Goal: Task Accomplishment & Management: Manage account settings

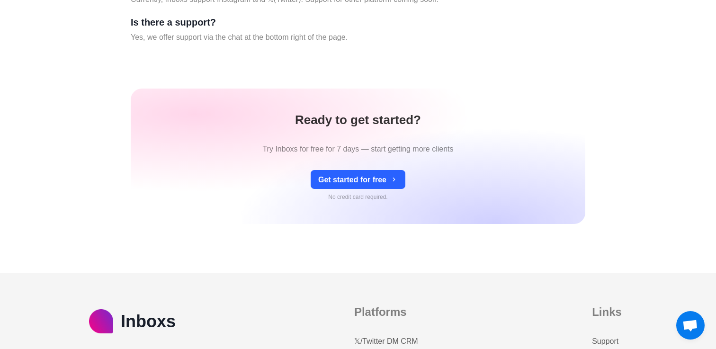
scroll to position [4033, 0]
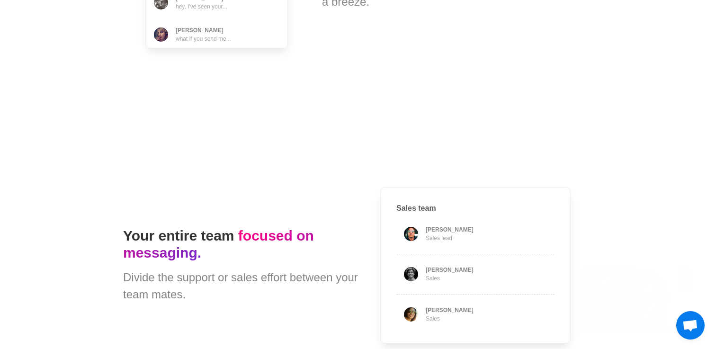
type textarea "*"
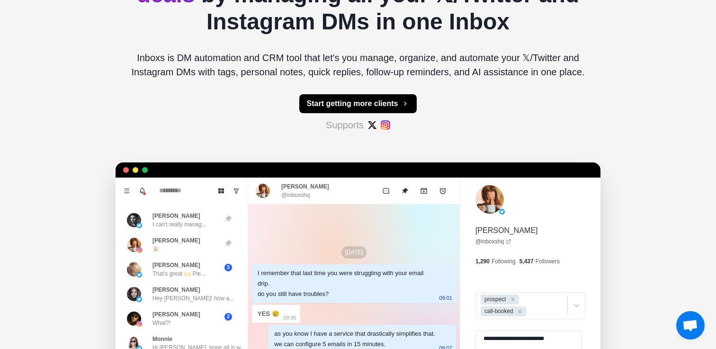
scroll to position [0, 0]
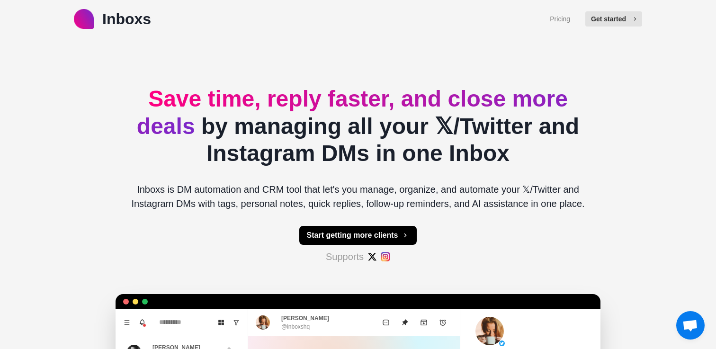
click at [609, 15] on button "Get started" at bounding box center [614, 18] width 57 height 15
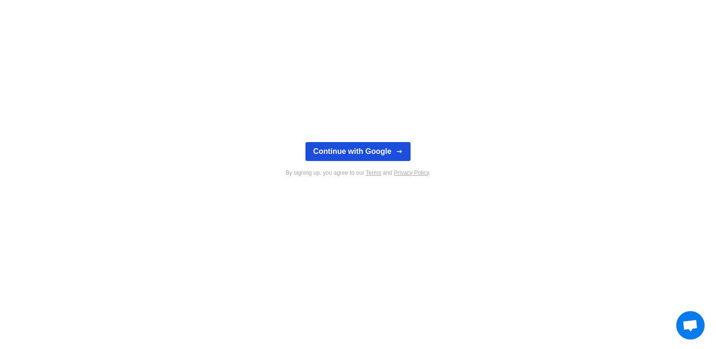
click at [365, 144] on button "Continue with Google" at bounding box center [358, 151] width 105 height 19
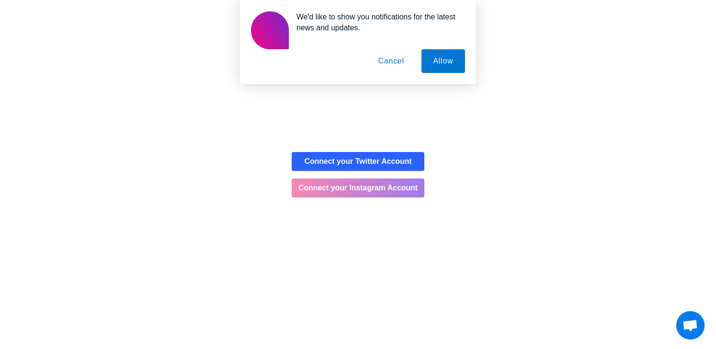
click at [368, 192] on button "Connect your Instagram Account" at bounding box center [358, 188] width 133 height 19
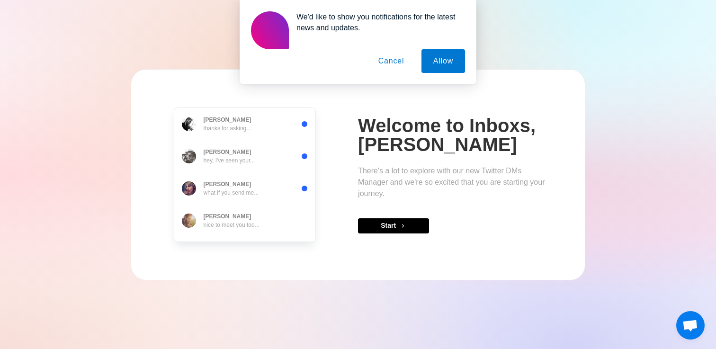
click at [395, 65] on button "Cancel" at bounding box center [392, 61] width 50 height 24
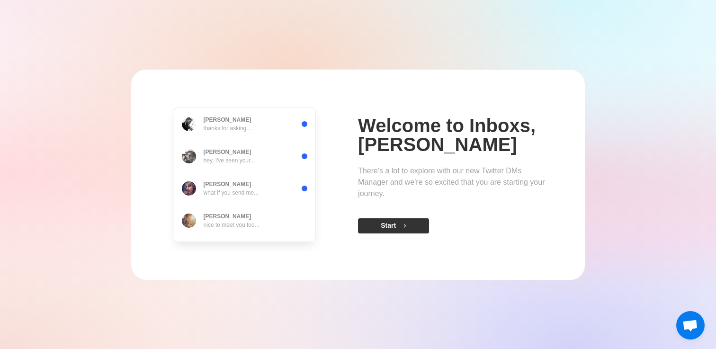
click at [398, 228] on button "Start" at bounding box center [393, 225] width 71 height 15
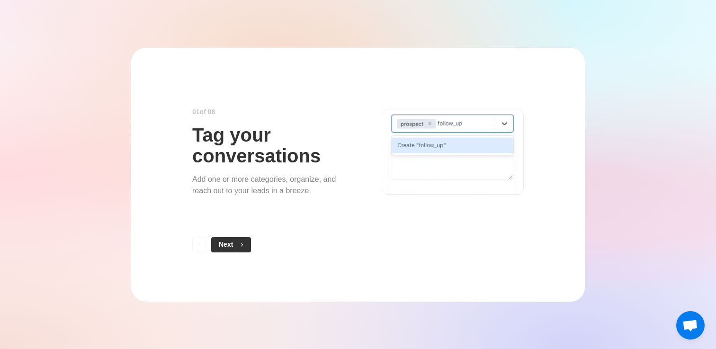
click at [231, 245] on button "Next" at bounding box center [231, 244] width 40 height 15
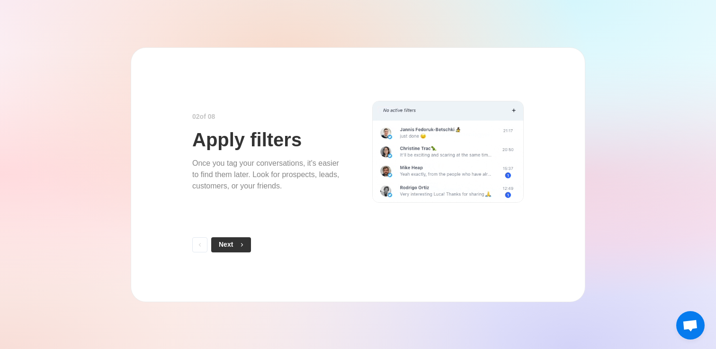
click at [233, 246] on button "Next" at bounding box center [231, 244] width 40 height 15
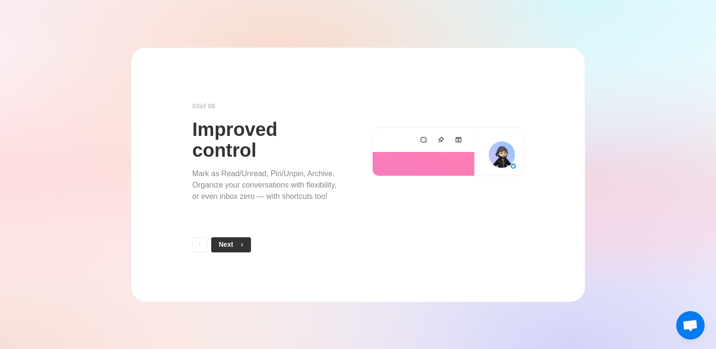
click at [234, 240] on button "Next" at bounding box center [231, 244] width 40 height 15
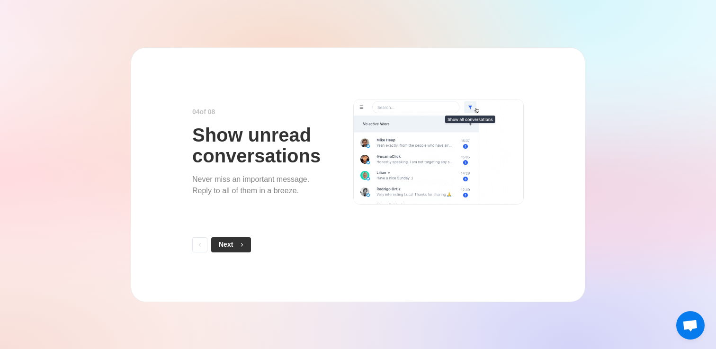
click at [232, 245] on button "Next" at bounding box center [231, 244] width 40 height 15
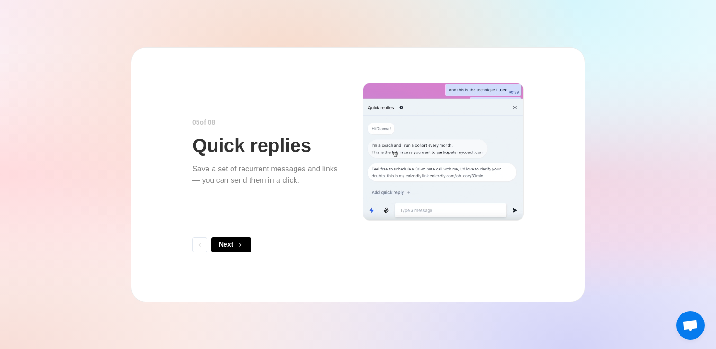
click at [232, 245] on button "Next" at bounding box center [231, 244] width 40 height 15
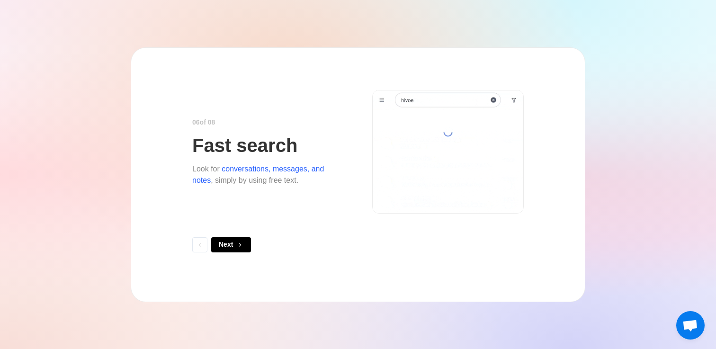
click at [232, 245] on button "Next" at bounding box center [231, 244] width 40 height 15
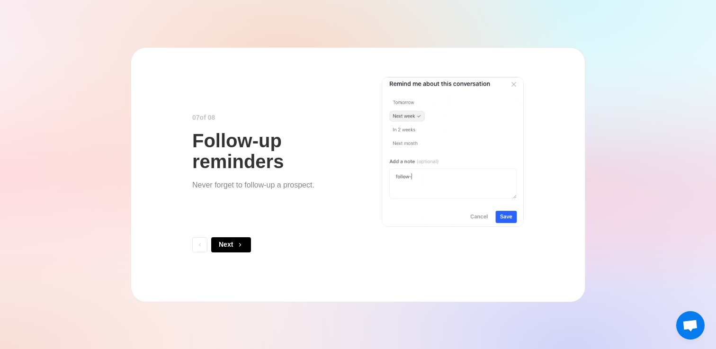
click at [232, 245] on button "Next" at bounding box center [231, 244] width 40 height 15
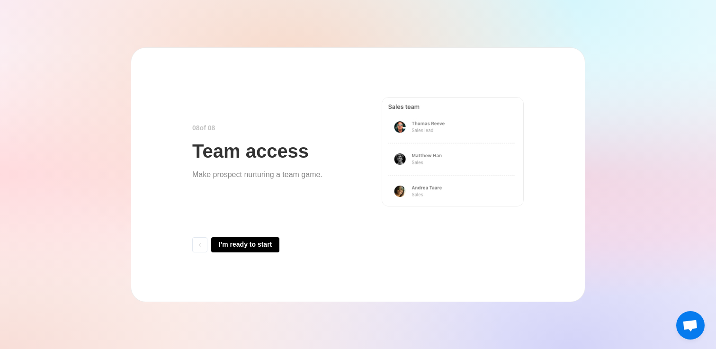
click at [232, 245] on button "I'm ready to start" at bounding box center [245, 244] width 68 height 15
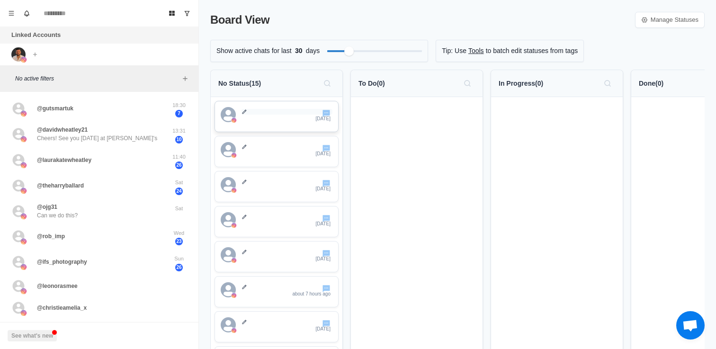
click at [245, 114] on icon at bounding box center [245, 112] width 6 height 6
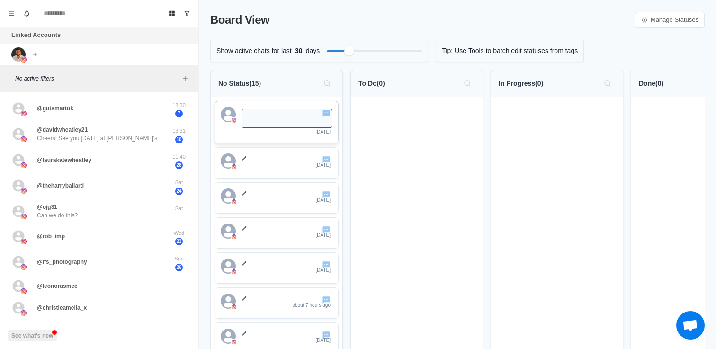
click at [307, 81] on div "No Status ( 15 )" at bounding box center [276, 83] width 117 height 15
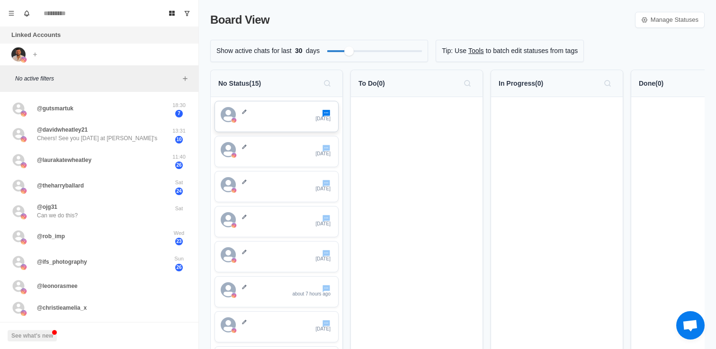
click at [327, 113] on icon "Go to chat" at bounding box center [327, 113] width 8 height 7
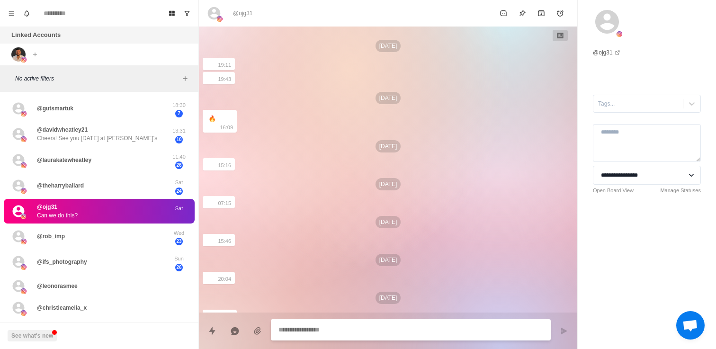
click at [66, 51] on div "Linked Accounts Connect X account Connect Instagram account" at bounding box center [99, 46] width 198 height 39
click at [10, 15] on icon "Menu" at bounding box center [11, 13] width 7 height 7
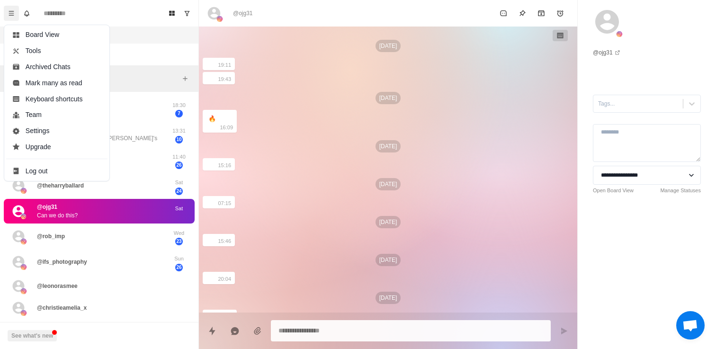
click at [137, 4] on div "Board View Tools Archived Chats Mark many as read Keyboard shortcuts Team Setti…" at bounding box center [99, 13] width 198 height 27
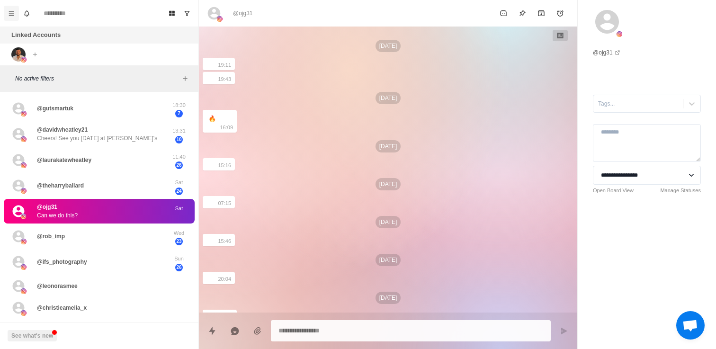
click at [14, 13] on icon "Menu" at bounding box center [11, 13] width 7 height 7
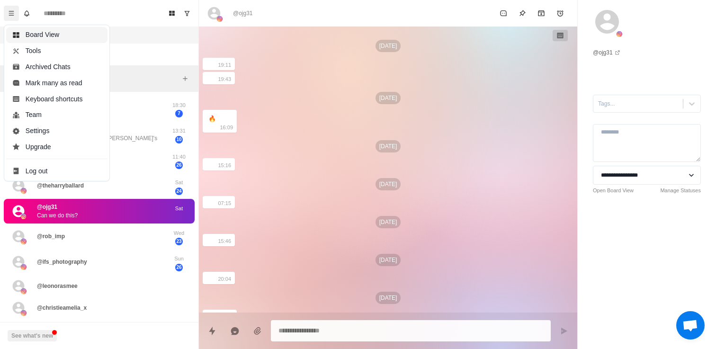
click at [30, 34] on button "Board View" at bounding box center [56, 35] width 101 height 16
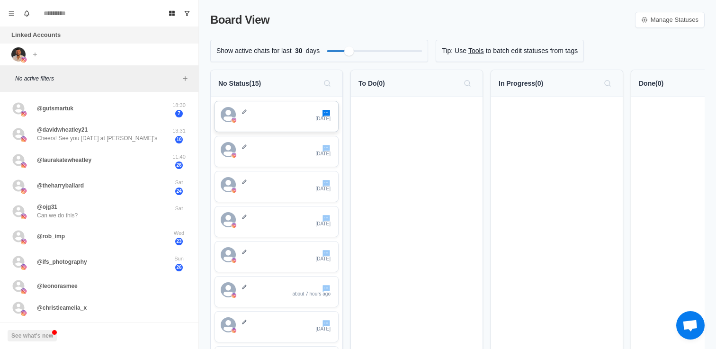
click at [327, 116] on icon "Go to chat" at bounding box center [327, 113] width 8 height 7
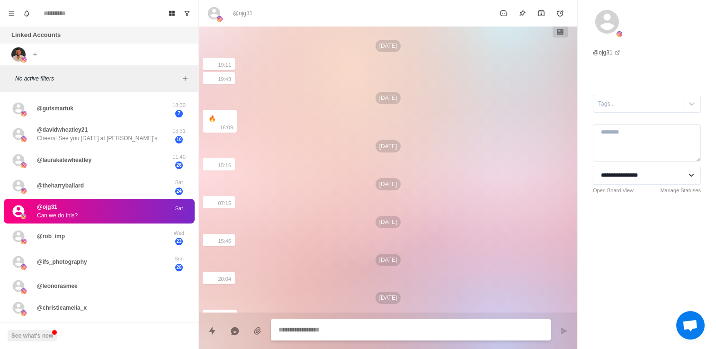
scroll to position [136, 0]
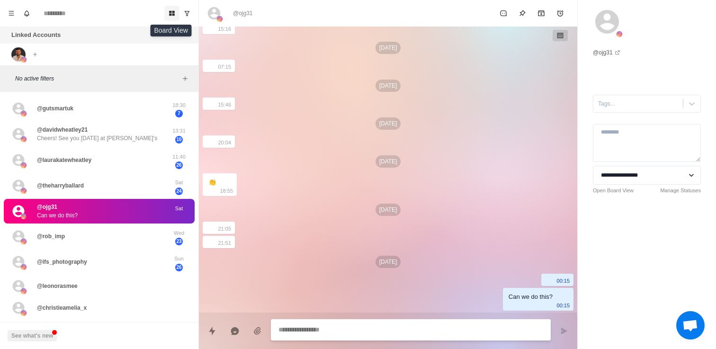
type textarea "*"
click at [171, 14] on icon "Board View" at bounding box center [172, 13] width 6 height 5
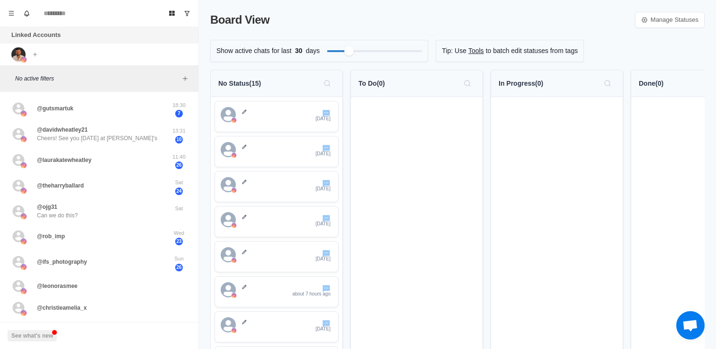
scroll to position [0, 59]
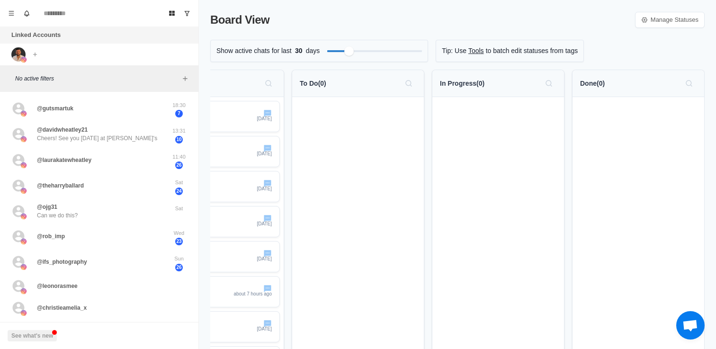
click at [318, 89] on div "To Do ( 0 )" at bounding box center [358, 83] width 117 height 15
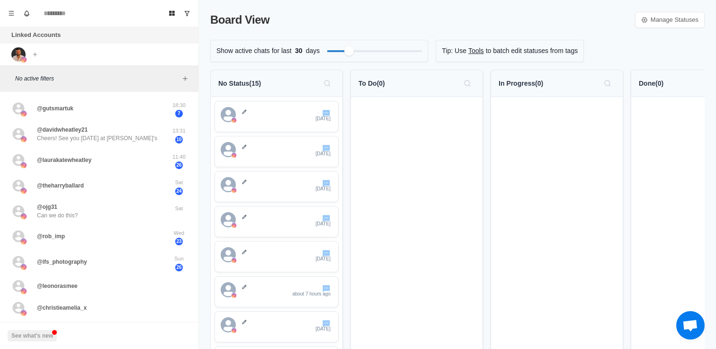
click at [377, 81] on p "To Do ( 0 )" at bounding box center [372, 84] width 27 height 10
click at [470, 82] on icon "Search" at bounding box center [468, 84] width 8 height 8
click at [12, 13] on icon "Menu" at bounding box center [11, 13] width 7 height 7
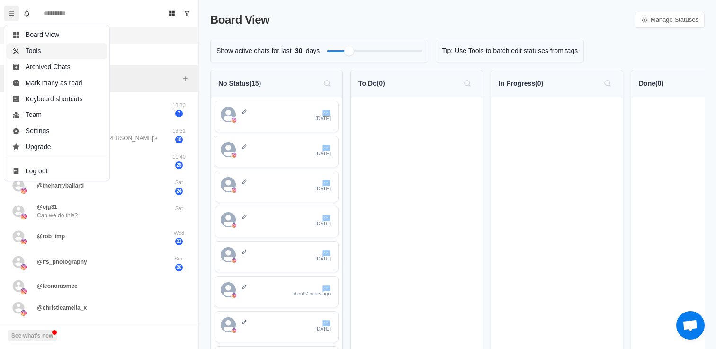
click at [45, 49] on button "Tools" at bounding box center [56, 51] width 101 height 16
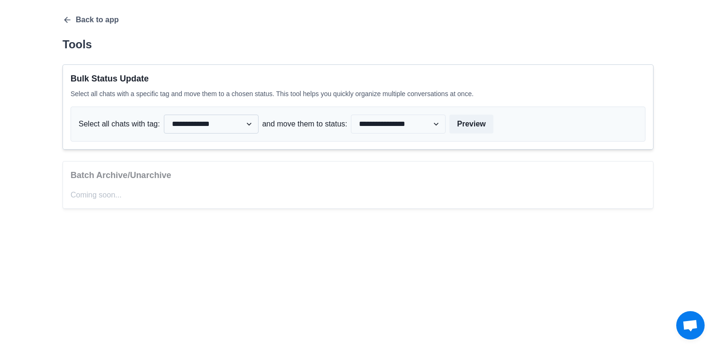
click at [203, 127] on select "**********" at bounding box center [211, 124] width 95 height 19
click at [166, 115] on select "**********" at bounding box center [211, 124] width 95 height 19
click at [389, 124] on select "**********" at bounding box center [398, 124] width 95 height 19
select select "**********"
click at [355, 115] on select "**********" at bounding box center [398, 124] width 95 height 19
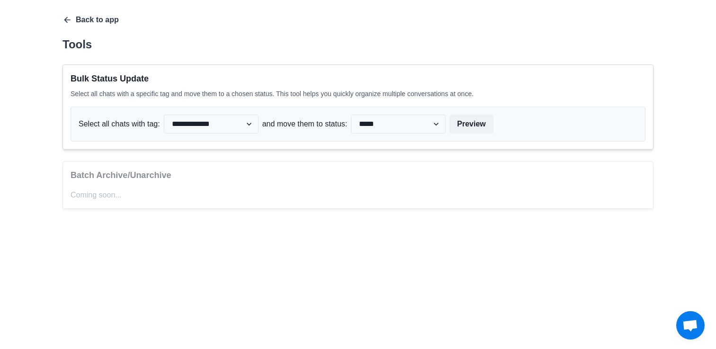
click at [90, 19] on button "Back to app" at bounding box center [91, 19] width 56 height 9
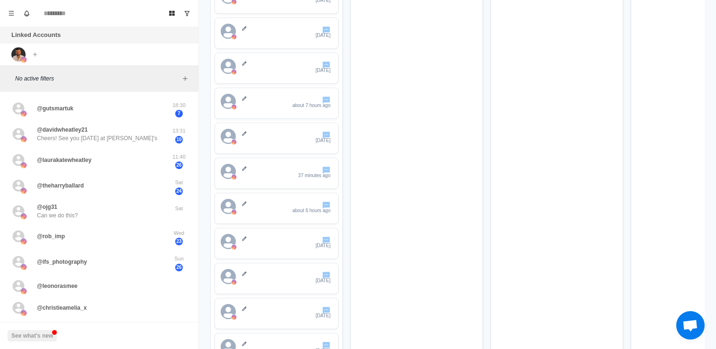
scroll to position [8, 0]
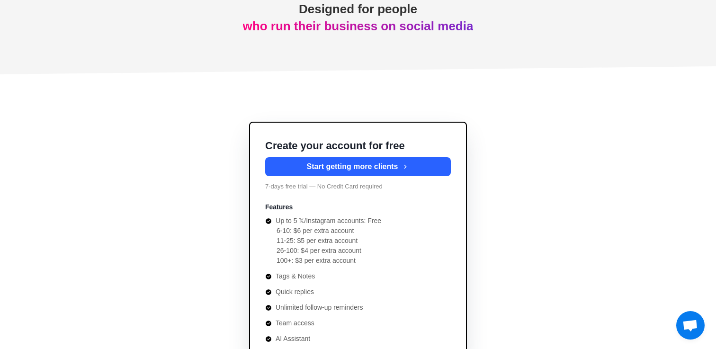
scroll to position [3495, 0]
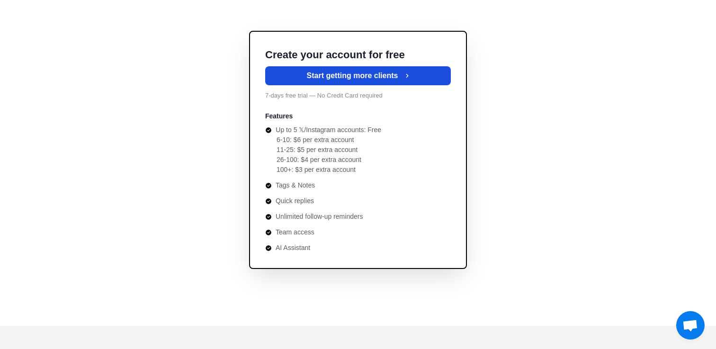
click at [340, 74] on button "Start getting more clients" at bounding box center [358, 75] width 186 height 19
type textarea "*"
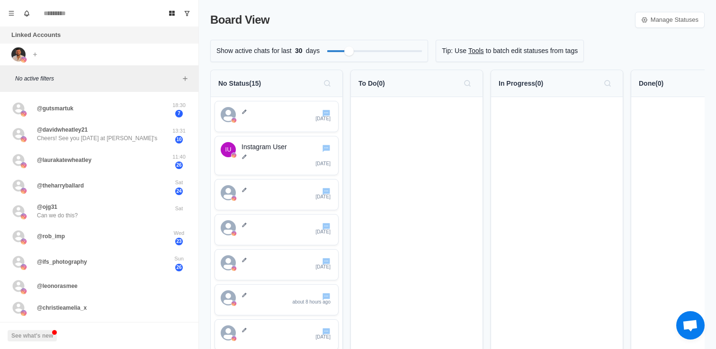
click at [381, 85] on p "To Do ( 0 )" at bounding box center [372, 84] width 27 height 10
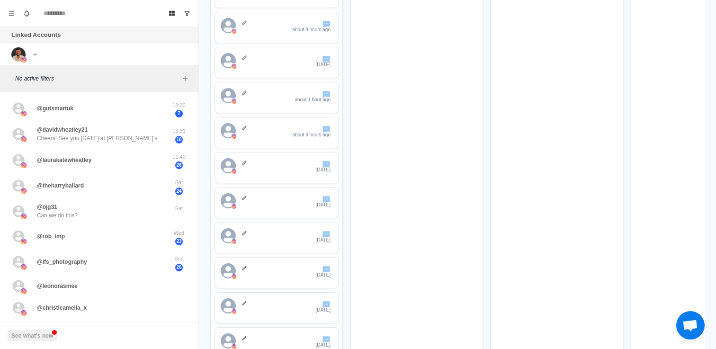
scroll to position [305, 0]
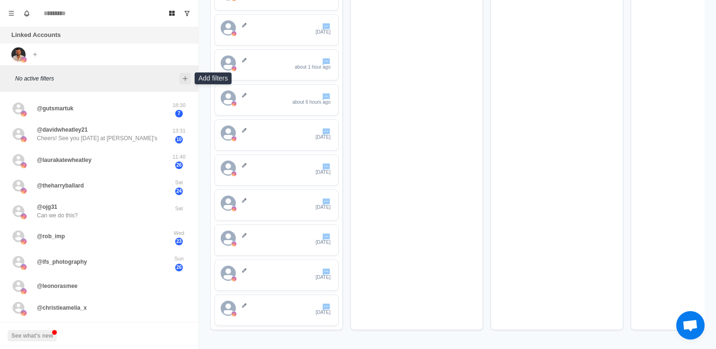
click at [186, 78] on icon "Add filters" at bounding box center [185, 78] width 4 height 4
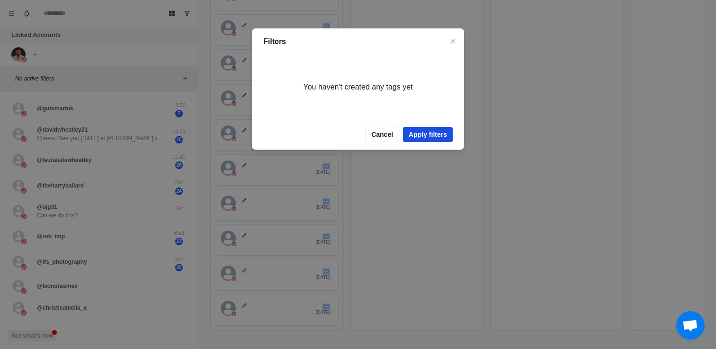
click at [426, 135] on button "Apply filters" at bounding box center [428, 134] width 50 height 15
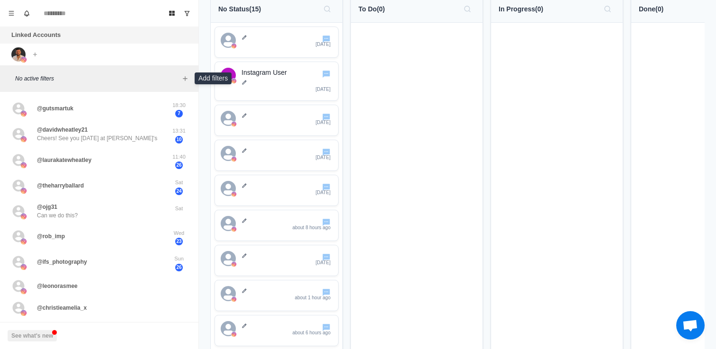
scroll to position [0, 0]
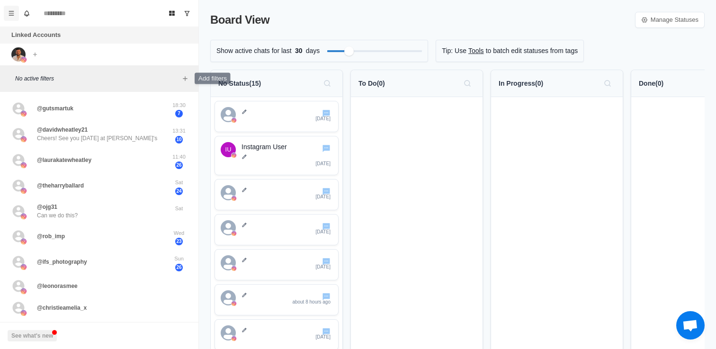
click at [11, 12] on icon "Menu" at bounding box center [11, 13] width 7 height 7
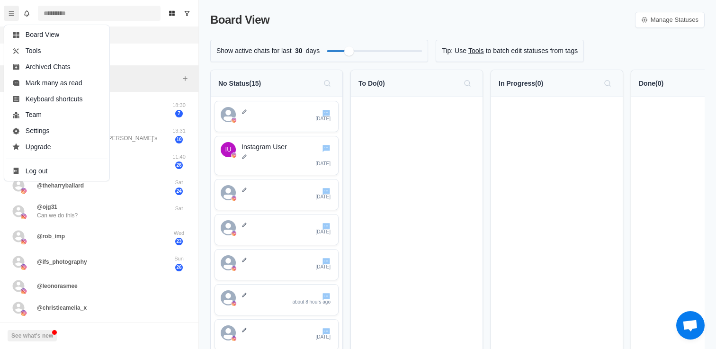
click at [136, 13] on input at bounding box center [99, 13] width 123 height 15
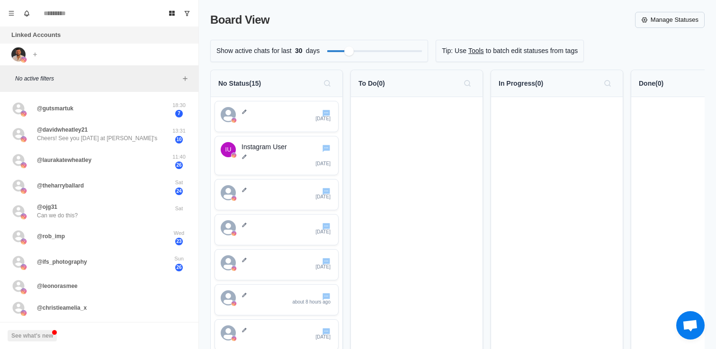
click at [657, 20] on link "Manage Statuses" at bounding box center [670, 20] width 70 height 16
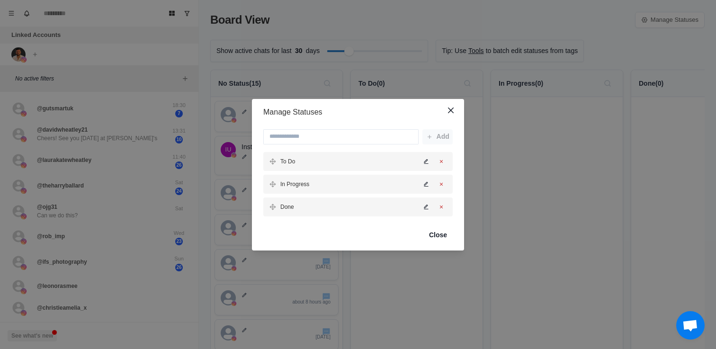
click at [429, 160] on icon "Edit status" at bounding box center [426, 162] width 6 height 6
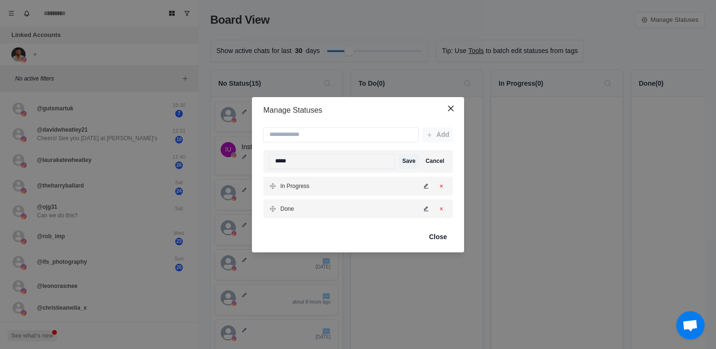
drag, startPoint x: 331, startPoint y: 166, endPoint x: 266, endPoint y: 160, distance: 65.2
click at [266, 160] on div "***** Save Cancel" at bounding box center [357, 161] width 189 height 23
type input "******"
click at [406, 161] on button "Save" at bounding box center [409, 161] width 20 height 15
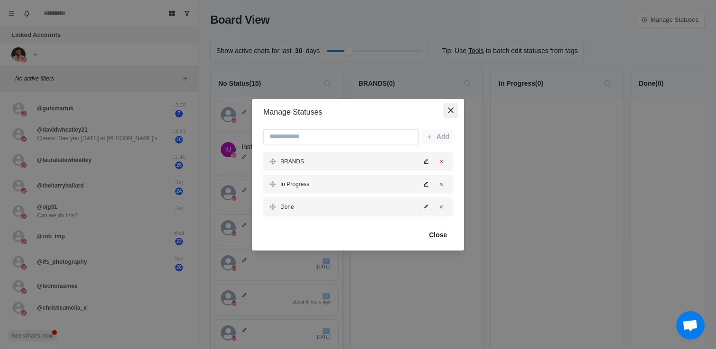
click at [447, 110] on button "Close" at bounding box center [450, 110] width 15 height 15
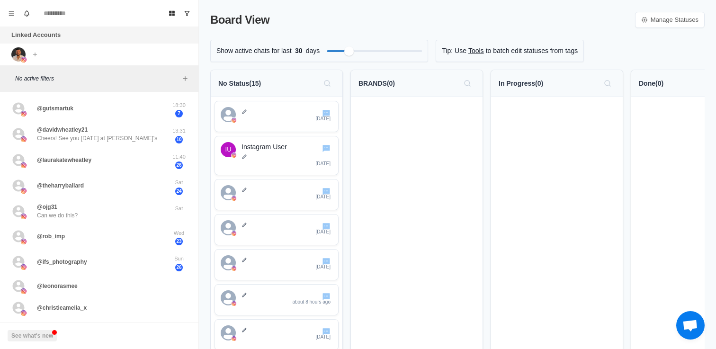
click at [394, 83] on p "BRANDS ( 0 )" at bounding box center [377, 84] width 36 height 10
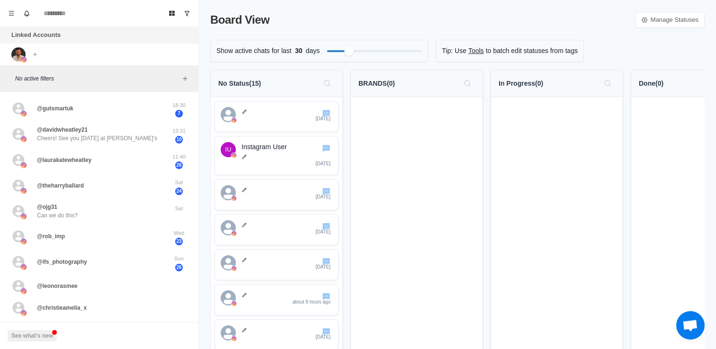
click at [390, 87] on p "BRANDS ( 0 )" at bounding box center [377, 84] width 36 height 10
click at [395, 83] on p "BRANDS ( 0 )" at bounding box center [377, 84] width 36 height 10
click at [670, 21] on link "Manage Statuses" at bounding box center [670, 20] width 70 height 16
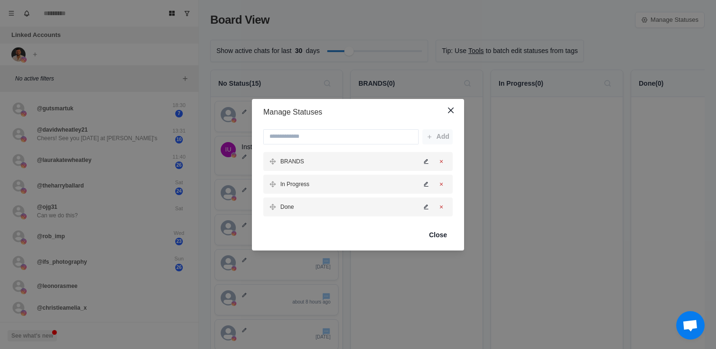
click at [427, 161] on icon "Edit status" at bounding box center [426, 162] width 6 height 6
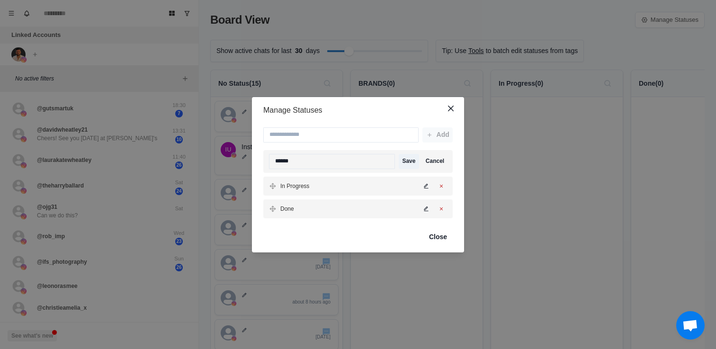
drag, startPoint x: 334, startPoint y: 165, endPoint x: 264, endPoint y: 160, distance: 70.3
click at [264, 160] on div "****** Save Cancel" at bounding box center [357, 161] width 189 height 23
type input "**********"
click at [411, 159] on button "Save" at bounding box center [409, 161] width 20 height 15
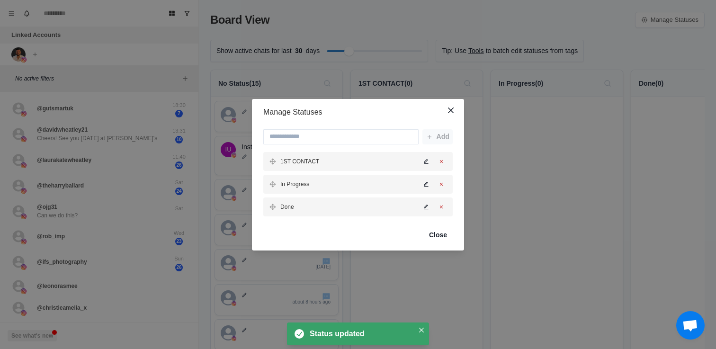
click at [425, 183] on icon "Edit status" at bounding box center [426, 183] width 4 height 5
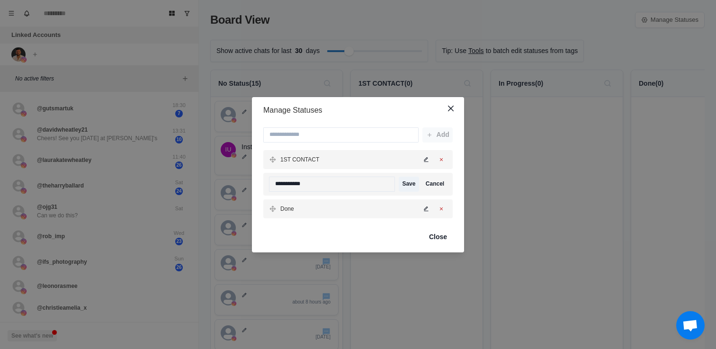
drag, startPoint x: 317, startPoint y: 184, endPoint x: 254, endPoint y: 184, distance: 63.0
click at [254, 184] on div "**********" at bounding box center [358, 173] width 212 height 99
type input "**********"
click at [404, 181] on button "Save" at bounding box center [409, 184] width 20 height 15
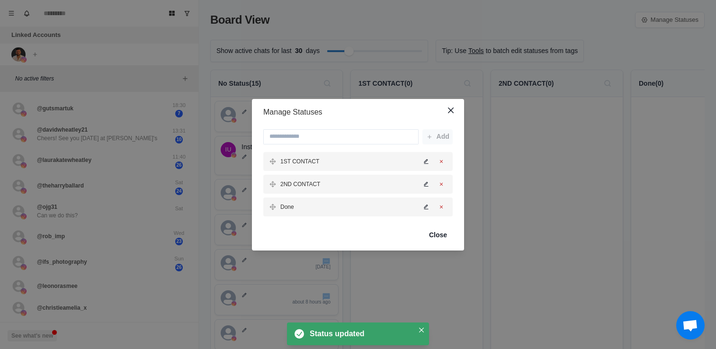
click at [469, 20] on div "Manage Statuses Add 1ST CONTACT 2ND CONTACT Done Close" at bounding box center [358, 174] width 716 height 349
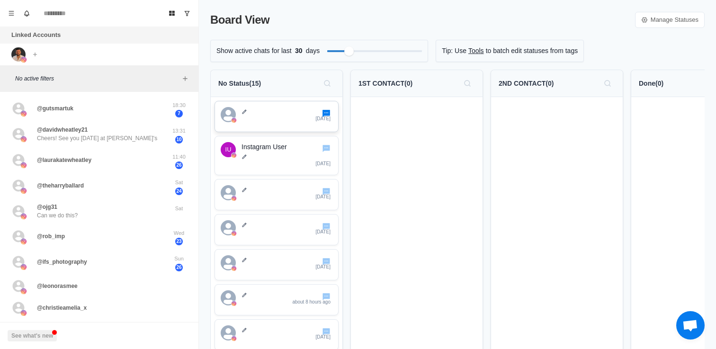
click at [328, 113] on icon "Go to chat" at bounding box center [327, 113] width 8 height 7
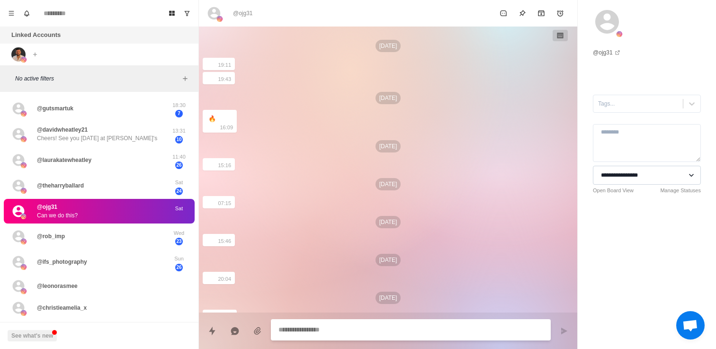
click at [633, 175] on select "**********" at bounding box center [647, 175] width 108 height 19
click at [213, 17] on icon at bounding box center [214, 13] width 15 height 15
click at [604, 18] on icon at bounding box center [607, 22] width 28 height 28
click at [10, 16] on icon "Menu" at bounding box center [11, 13] width 7 height 7
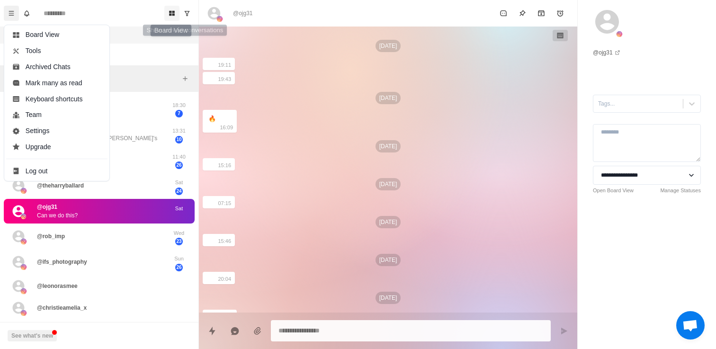
click at [171, 10] on icon "Board View" at bounding box center [172, 13] width 7 height 7
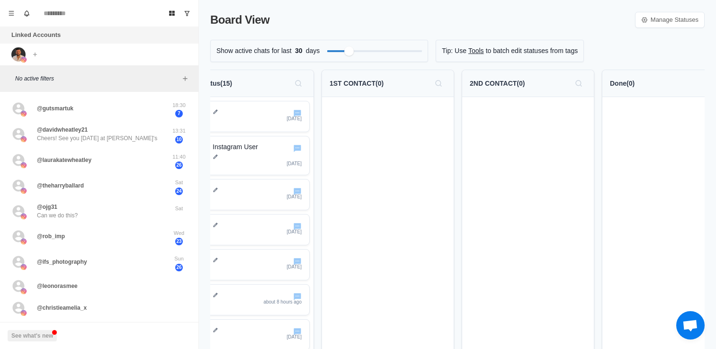
scroll to position [0, 59]
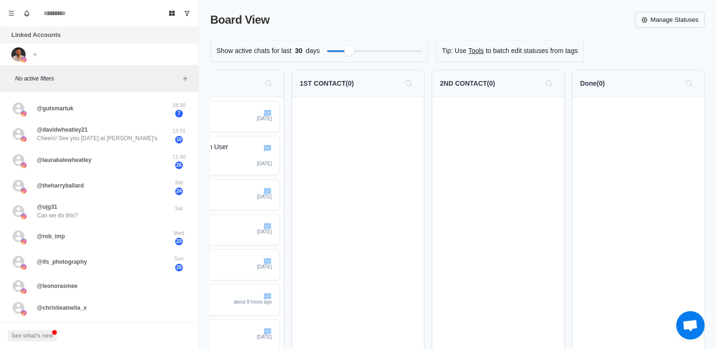
click at [651, 20] on link "Manage Statuses" at bounding box center [670, 20] width 70 height 16
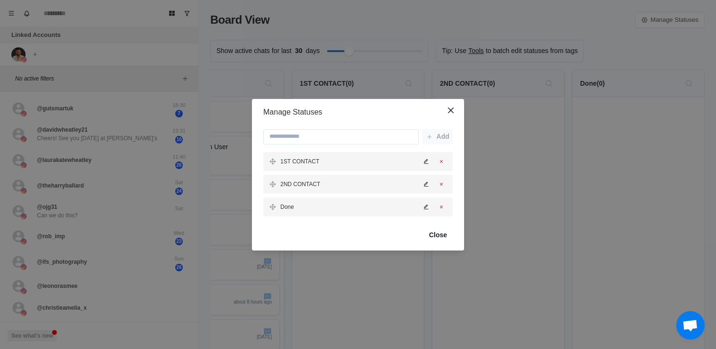
click at [425, 208] on icon "Edit status" at bounding box center [426, 207] width 6 height 6
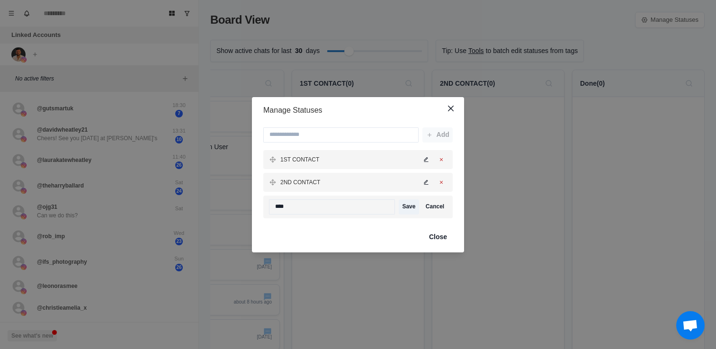
drag, startPoint x: 324, startPoint y: 211, endPoint x: 259, endPoint y: 212, distance: 65.4
click at [259, 212] on div "Add 1ST CONTACT 2ND CONTACT **** Save Cancel" at bounding box center [358, 173] width 212 height 99
click at [452, 108] on icon "Close" at bounding box center [451, 109] width 6 height 6
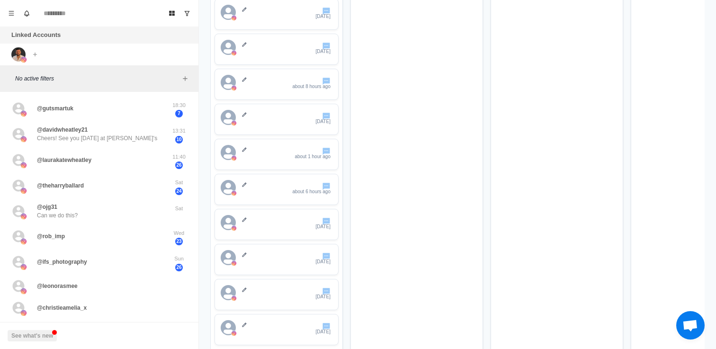
scroll to position [0, 0]
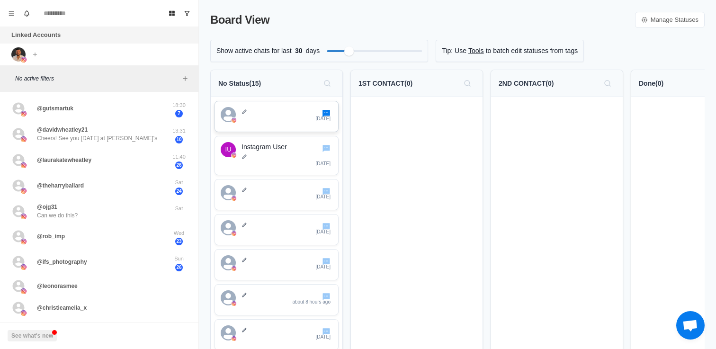
click at [328, 114] on icon "Go to chat" at bounding box center [327, 113] width 8 height 7
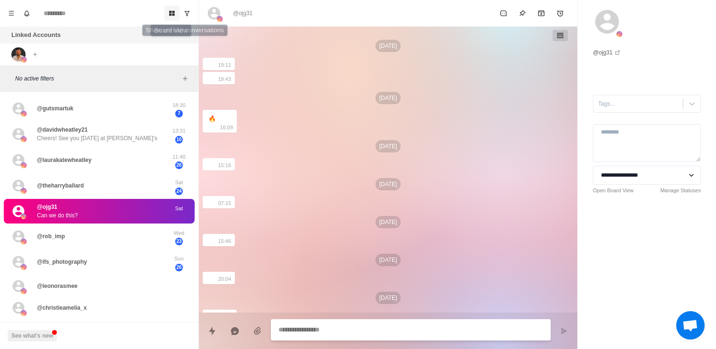
click at [171, 13] on icon "Board View" at bounding box center [172, 13] width 6 height 5
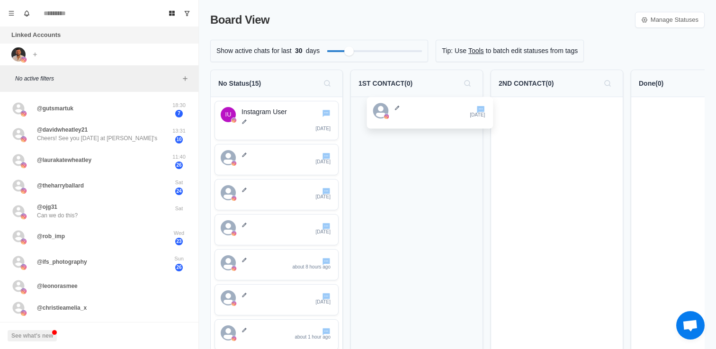
drag, startPoint x: 271, startPoint y: 118, endPoint x: 427, endPoint y: 114, distance: 155.9
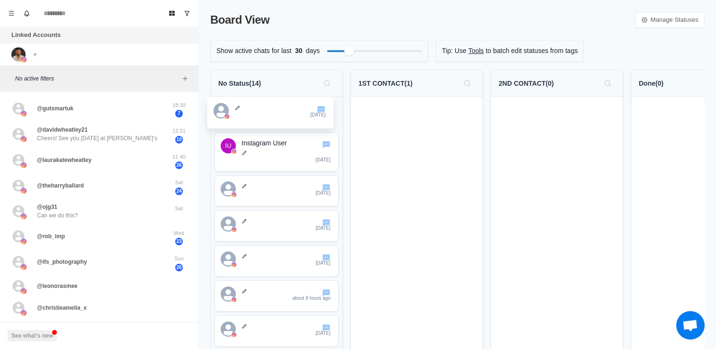
drag, startPoint x: 425, startPoint y: 117, endPoint x: 268, endPoint y: 112, distance: 156.9
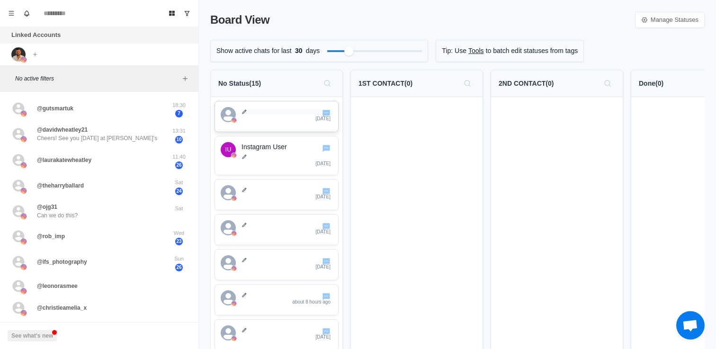
click at [244, 114] on icon at bounding box center [245, 112] width 6 height 6
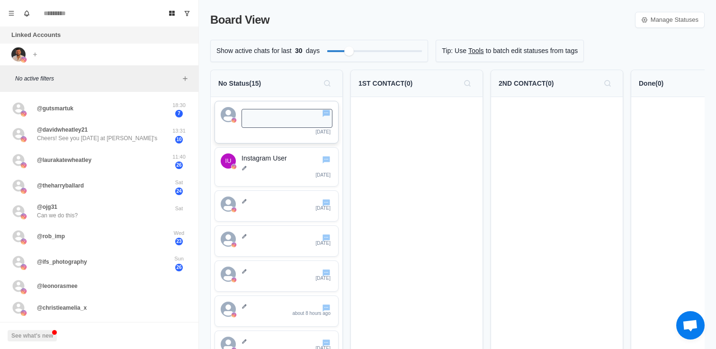
click at [379, 16] on div "Board View Manage Statuses" at bounding box center [457, 19] width 495 height 17
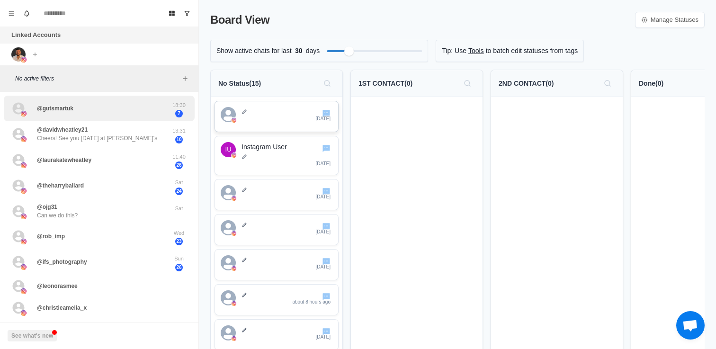
click at [98, 109] on div "@gutsmartuk" at bounding box center [89, 108] width 156 height 18
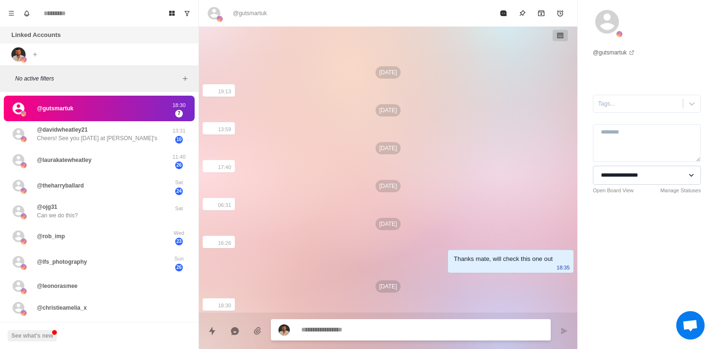
type textarea "*"
click at [630, 175] on select "**********" at bounding box center [647, 175] width 108 height 19
click at [12, 13] on icon "Menu" at bounding box center [11, 13] width 7 height 7
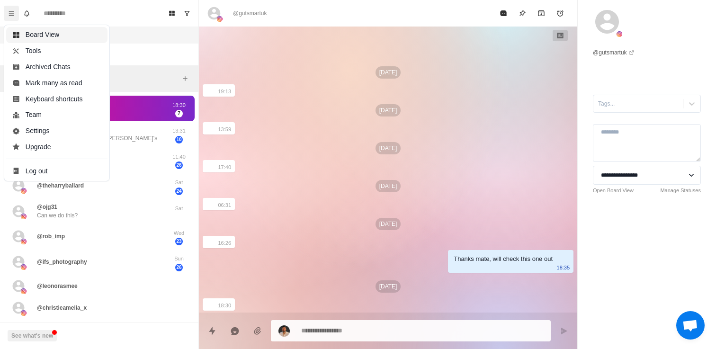
click at [49, 35] on button "Board View" at bounding box center [56, 35] width 101 height 16
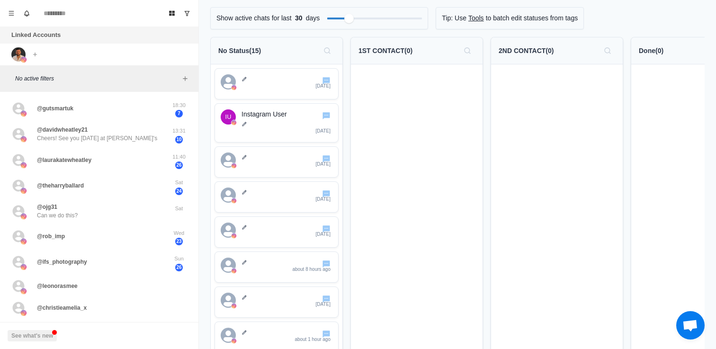
click at [479, 18] on link "Tools" at bounding box center [476, 18] width 16 height 10
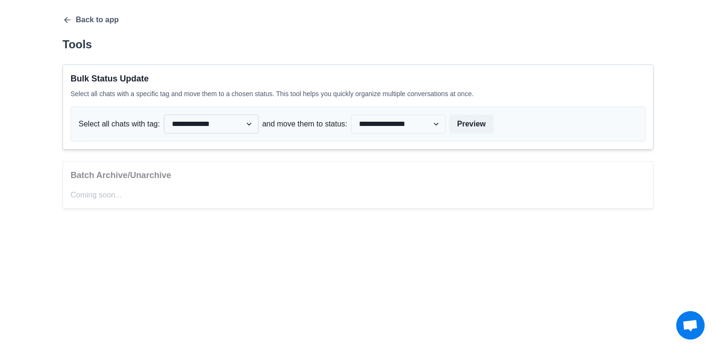
click at [242, 125] on select "**********" at bounding box center [211, 124] width 95 height 19
click at [166, 115] on select "**********" at bounding box center [211, 124] width 95 height 19
click at [446, 121] on select "**********" at bounding box center [398, 124] width 95 height 19
click at [68, 20] on icon "button" at bounding box center [67, 19] width 9 height 9
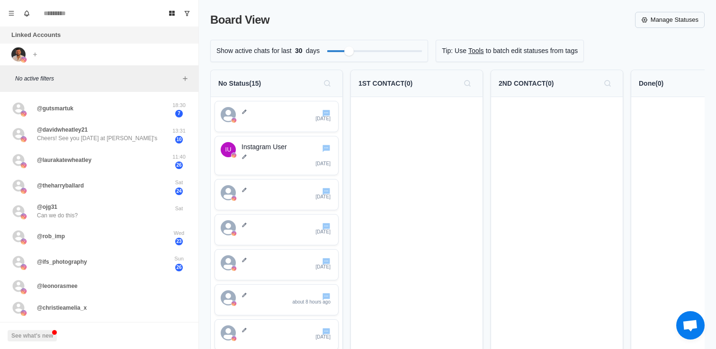
click at [671, 20] on link "Manage Statuses" at bounding box center [670, 20] width 70 height 16
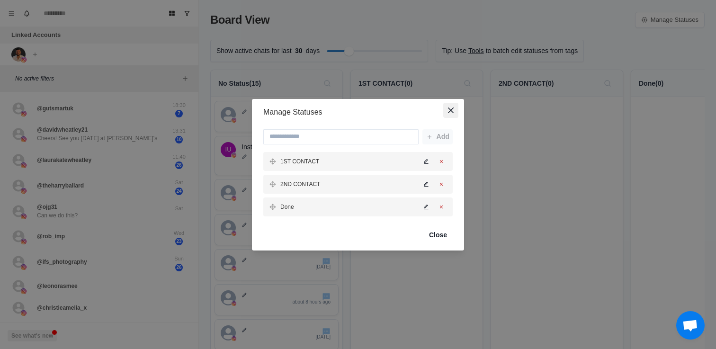
click at [450, 110] on icon "Close" at bounding box center [451, 111] width 6 height 6
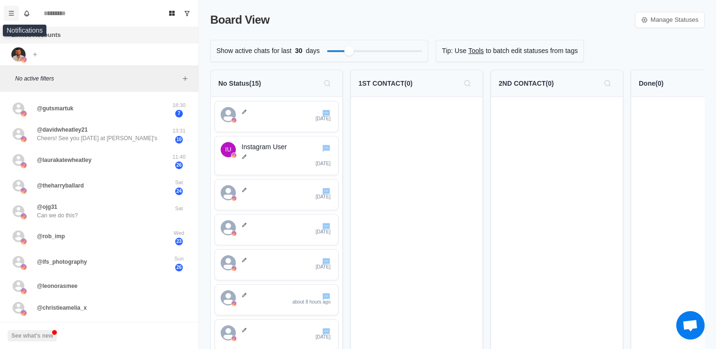
click at [12, 11] on icon "Menu" at bounding box center [11, 13] width 5 height 4
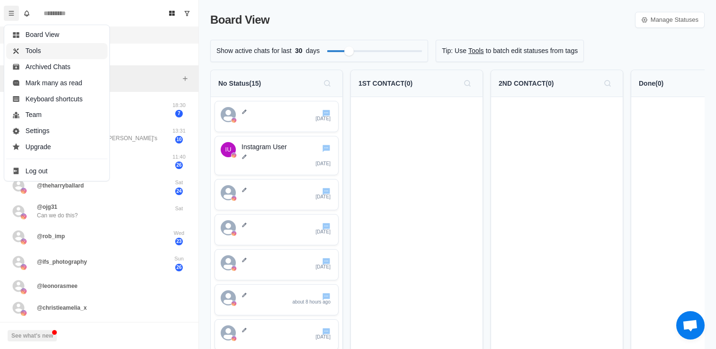
click at [48, 54] on button "Tools" at bounding box center [56, 51] width 101 height 16
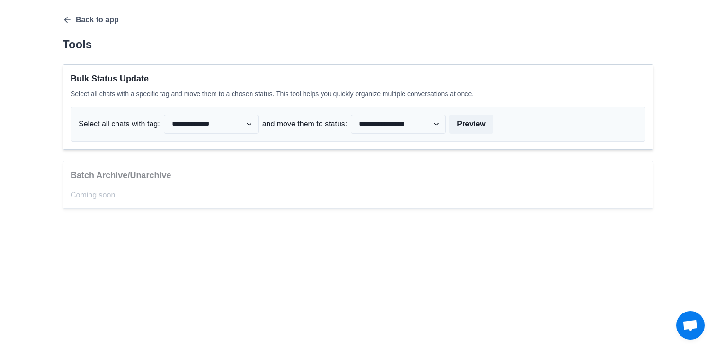
click at [69, 15] on div "**********" at bounding box center [358, 112] width 606 height 224
click at [67, 20] on icon "button" at bounding box center [67, 20] width 6 height 6
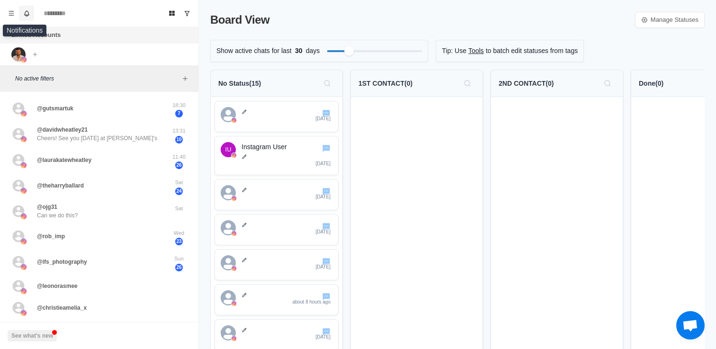
click at [28, 16] on icon "Notifications" at bounding box center [26, 13] width 7 height 7
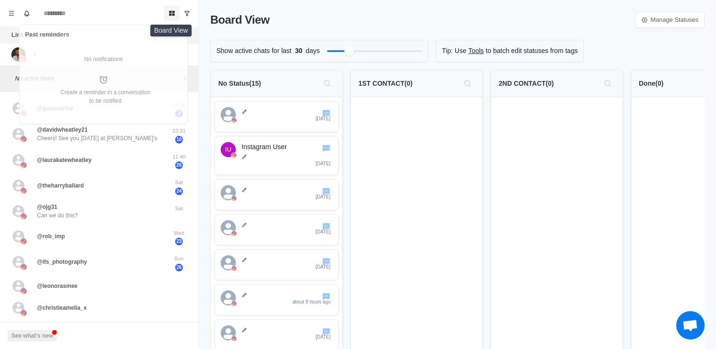
click at [173, 12] on icon "Board View" at bounding box center [172, 13] width 6 height 5
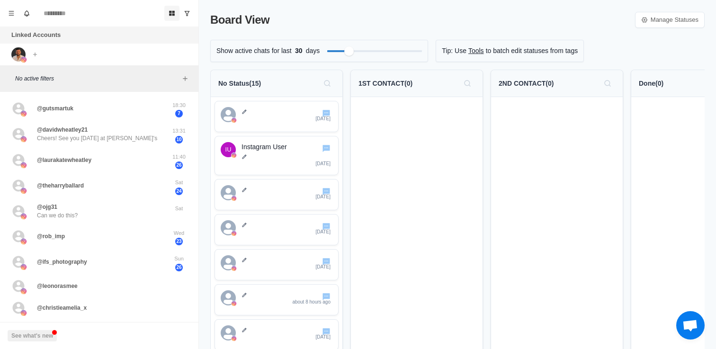
click at [173, 12] on icon "Board View" at bounding box center [172, 13] width 6 height 5
click at [331, 51] on div "Filter by activity days" at bounding box center [328, 50] width 11 height 11
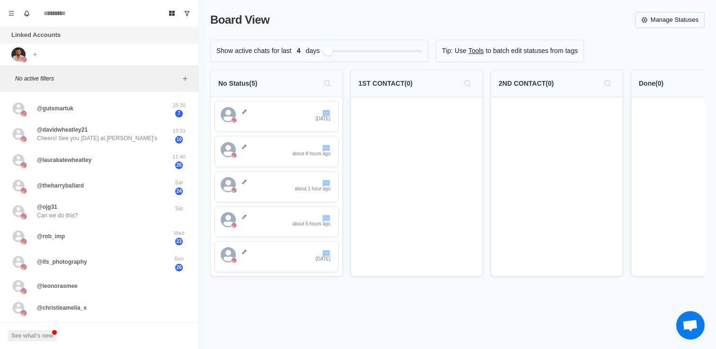
click at [679, 23] on link "Manage Statuses" at bounding box center [670, 20] width 70 height 16
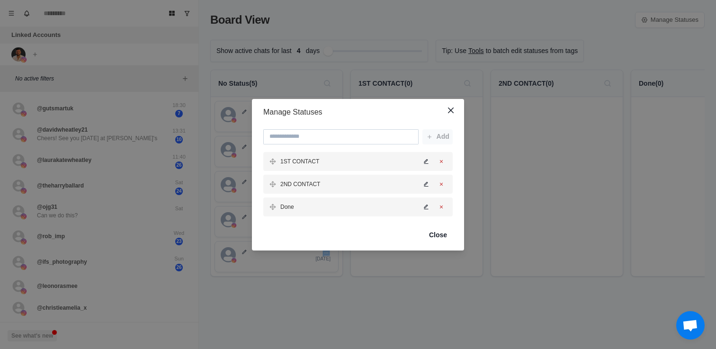
click at [322, 138] on input at bounding box center [340, 136] width 155 height 15
type input "**********"
click at [441, 136] on button "Add" at bounding box center [438, 136] width 30 height 15
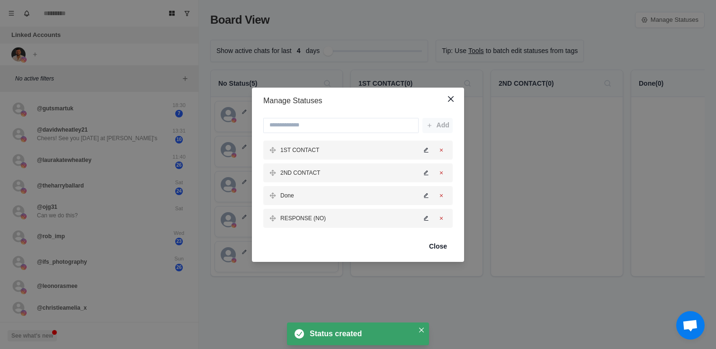
click at [410, 272] on div "Manage Statuses Add 1ST CONTACT 2ND CONTACT Done RESPONSE (NO) Close" at bounding box center [358, 174] width 716 height 349
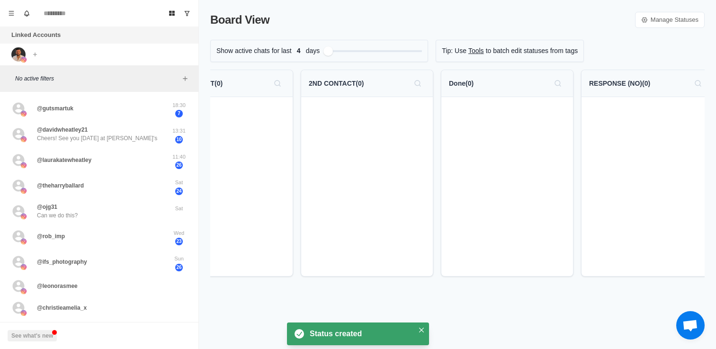
scroll to position [0, 199]
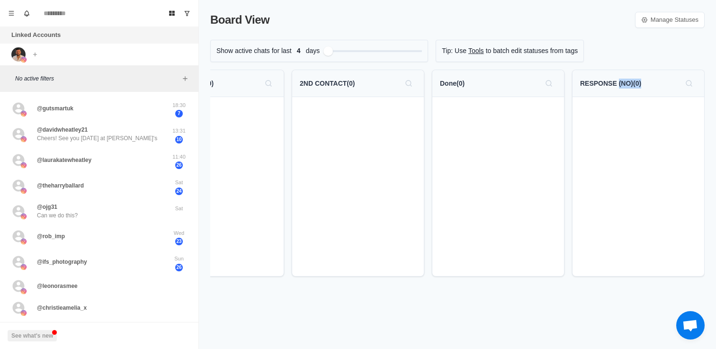
drag, startPoint x: 645, startPoint y: 79, endPoint x: 617, endPoint y: 80, distance: 28.0
click at [617, 80] on div "RESPONSE (NO) ( 0 )" at bounding box center [638, 83] width 117 height 15
click at [616, 96] on div "RESPONSE (NO) ( 0 )" at bounding box center [639, 83] width 132 height 27
click at [498, 82] on div "Done ( 0 )" at bounding box center [498, 83] width 117 height 15
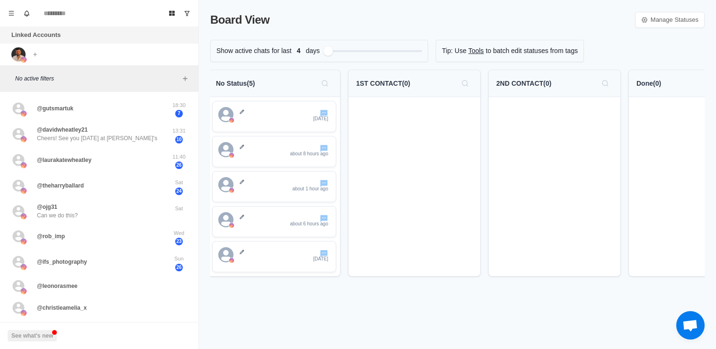
scroll to position [0, 0]
click at [654, 21] on link "Manage Statuses" at bounding box center [670, 20] width 70 height 16
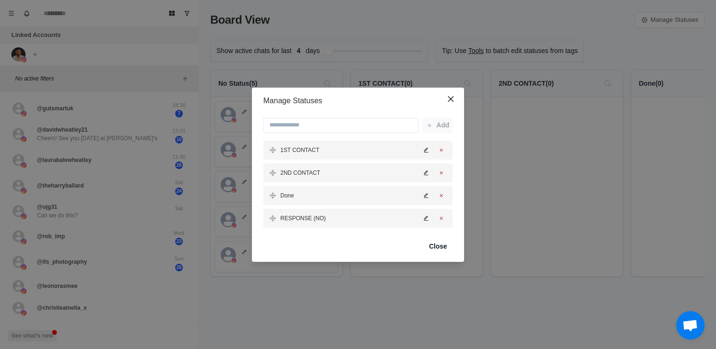
click at [427, 193] on icon "Edit status" at bounding box center [426, 196] width 6 height 6
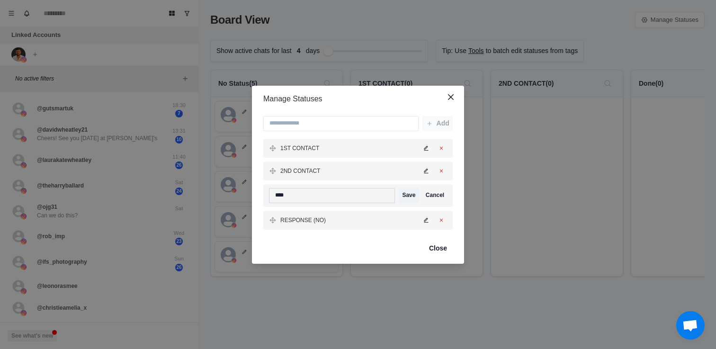
click at [283, 198] on input "****" at bounding box center [332, 195] width 126 height 15
drag, startPoint x: 307, startPoint y: 198, endPoint x: 255, endPoint y: 198, distance: 52.1
click at [255, 198] on div "Add 1ST CONTACT 2ND CONTACT **** Save Cancel RESPONSE (NO)" at bounding box center [358, 172] width 212 height 121
click at [308, 196] on input "**********" at bounding box center [332, 195] width 126 height 15
type input "**********"
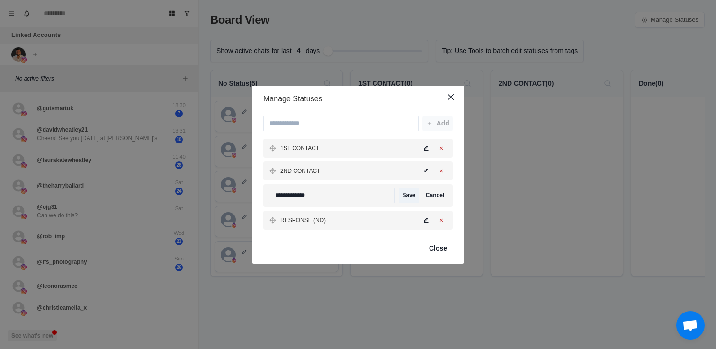
click at [332, 213] on div "RESPONSE (NO)" at bounding box center [357, 220] width 189 height 19
click at [331, 217] on div "RESPONSE (NO)" at bounding box center [357, 220] width 189 height 19
click at [324, 223] on p "RESPONSE (NO)" at bounding box center [302, 220] width 45 height 9
click at [424, 218] on icon "Edit status" at bounding box center [426, 220] width 6 height 6
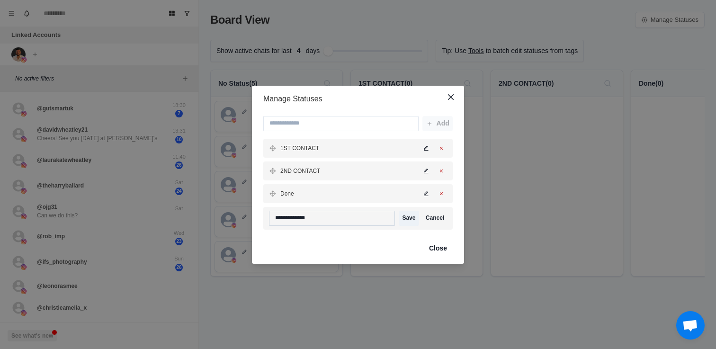
click at [307, 218] on input "**********" at bounding box center [332, 218] width 126 height 15
type input "**********"
click at [414, 217] on button "Save" at bounding box center [409, 218] width 20 height 15
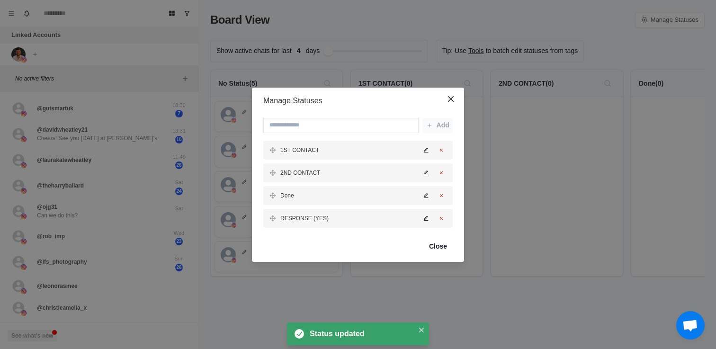
click at [426, 194] on icon "Edit status" at bounding box center [426, 196] width 6 height 6
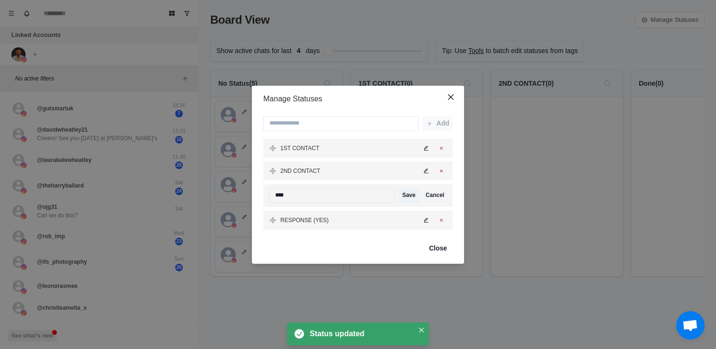
drag, startPoint x: 314, startPoint y: 196, endPoint x: 265, endPoint y: 196, distance: 48.3
click at [265, 196] on div "**** Save Cancel" at bounding box center [357, 195] width 189 height 23
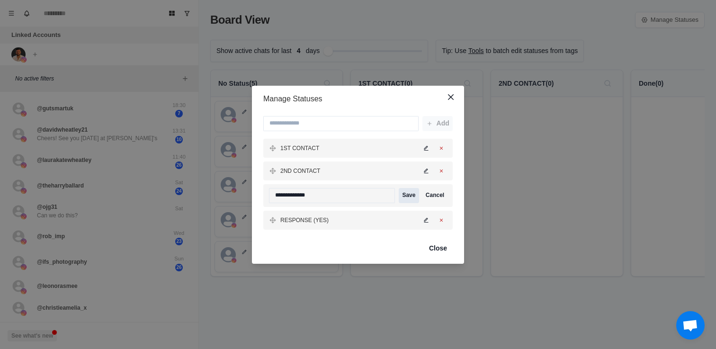
type input "**********"
click at [407, 196] on button "Save" at bounding box center [409, 195] width 20 height 15
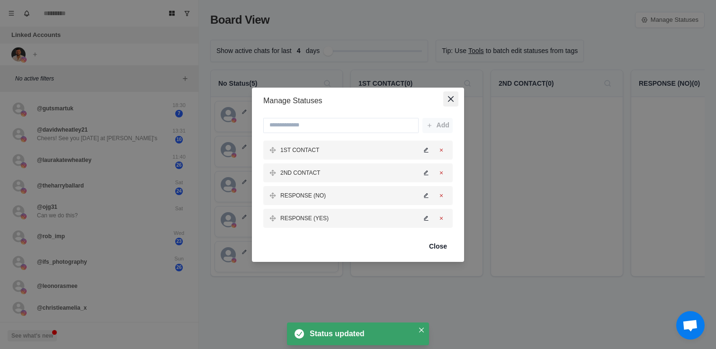
click at [449, 101] on icon "Close" at bounding box center [451, 99] width 6 height 6
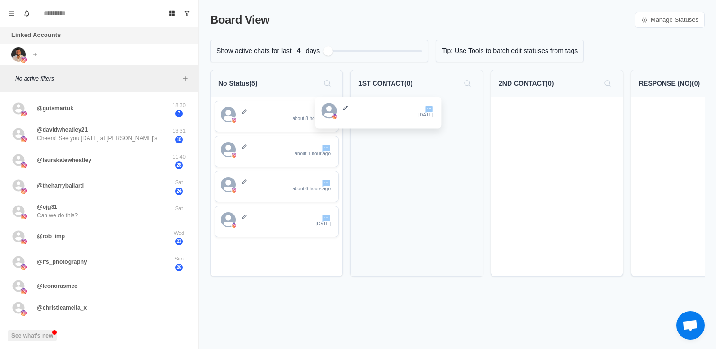
drag, startPoint x: 261, startPoint y: 124, endPoint x: 406, endPoint y: 124, distance: 145.4
click at [406, 124] on div "No Status ( 5 ) 2 days ago about 8 hours ago about 1 hour ago about 6 hours ago…" at bounding box center [457, 177] width 495 height 215
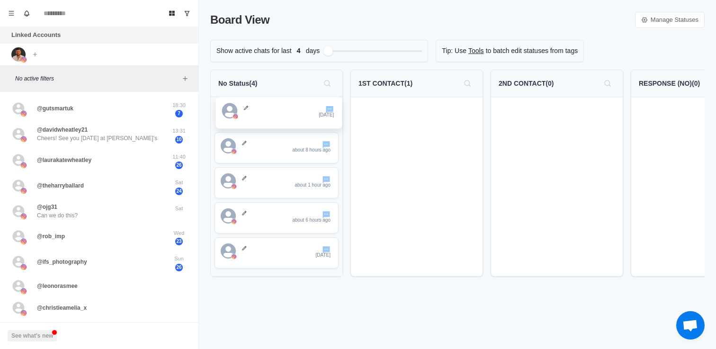
drag, startPoint x: 417, startPoint y: 118, endPoint x: 275, endPoint y: 114, distance: 142.2
click at [275, 114] on div "No Status ( 4 ) about 8 hours ago about 1 hour ago about 6 hours ago 1 day ago …" at bounding box center [457, 177] width 495 height 215
click at [244, 112] on icon at bounding box center [245, 111] width 4 height 4
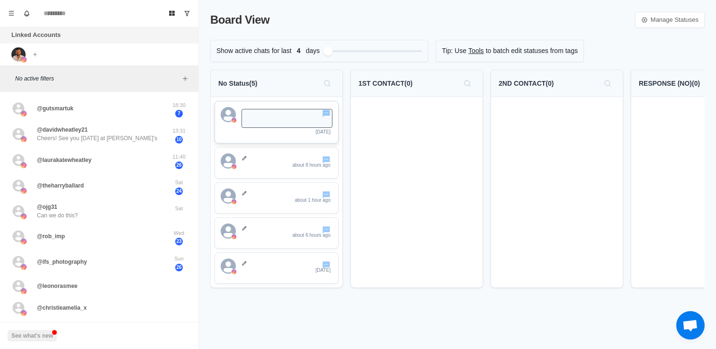
click at [371, 115] on div at bounding box center [417, 192] width 132 height 190
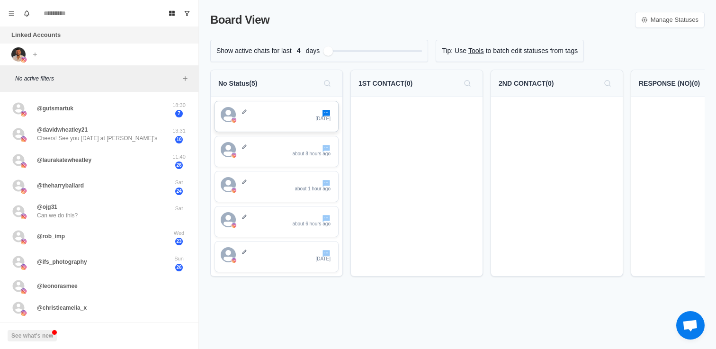
click at [325, 114] on icon "Go to chat" at bounding box center [327, 113] width 8 height 7
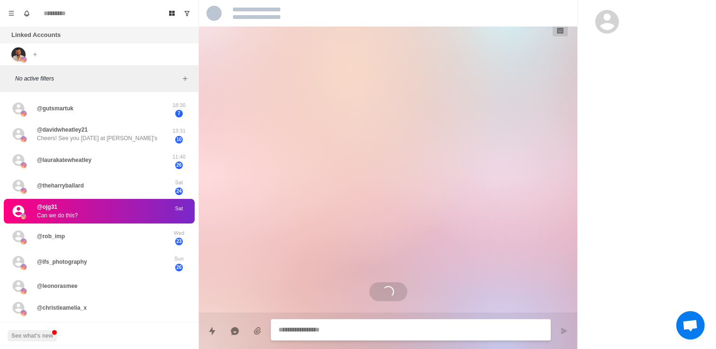
scroll to position [136, 0]
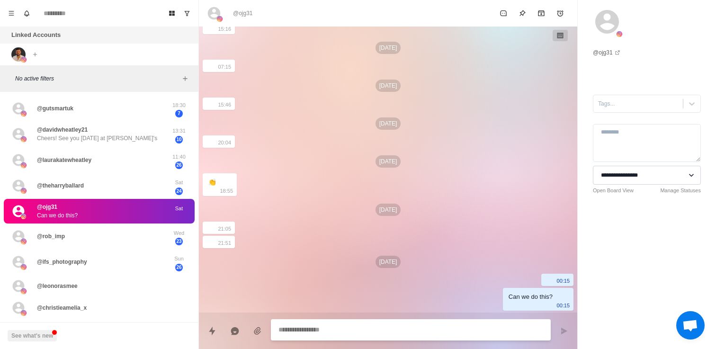
click at [626, 175] on select "**********" at bounding box center [647, 175] width 108 height 19
click at [632, 99] on div at bounding box center [638, 104] width 80 height 10
click at [673, 61] on div "**********" at bounding box center [647, 118] width 138 height 236
click at [621, 151] on textarea at bounding box center [647, 143] width 108 height 38
click at [682, 62] on div "**********" at bounding box center [647, 118] width 138 height 236
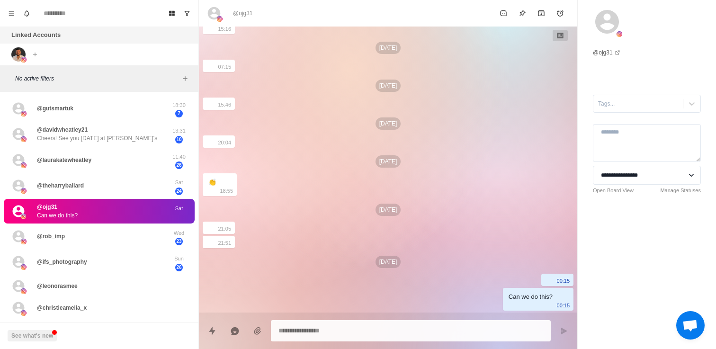
click at [302, 324] on textarea at bounding box center [411, 331] width 265 height 14
click at [185, 77] on icon "Add filters" at bounding box center [185, 79] width 8 height 8
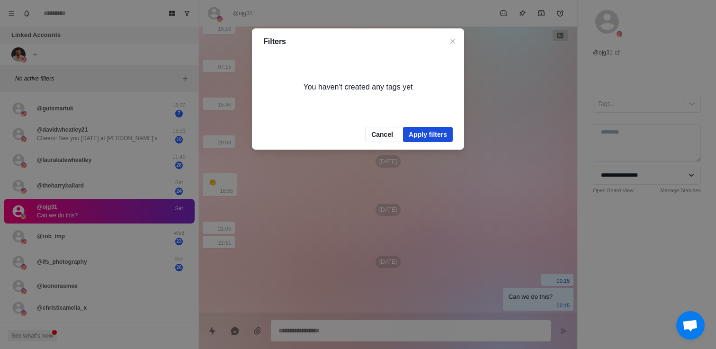
click at [418, 135] on button "Apply filters" at bounding box center [428, 134] width 50 height 15
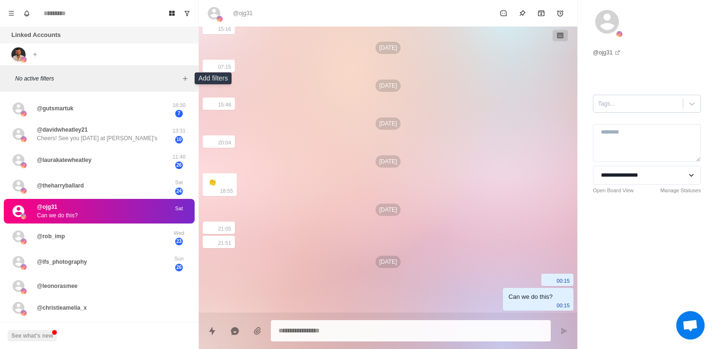
click at [634, 105] on div at bounding box center [638, 104] width 80 height 10
click at [635, 105] on div at bounding box center [638, 104] width 80 height 10
click at [615, 180] on select "**********" at bounding box center [647, 175] width 108 height 19
click at [259, 329] on icon "Add media" at bounding box center [257, 330] width 9 height 9
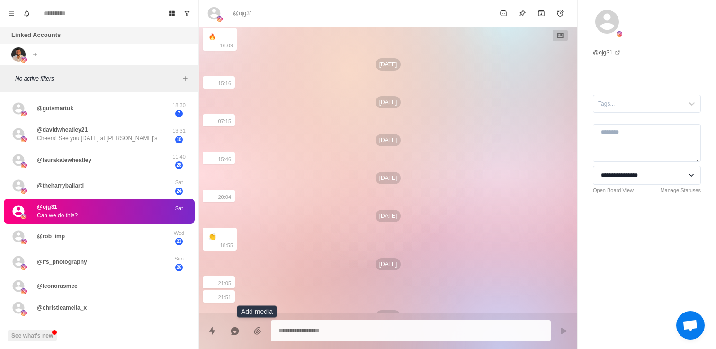
scroll to position [0, 0]
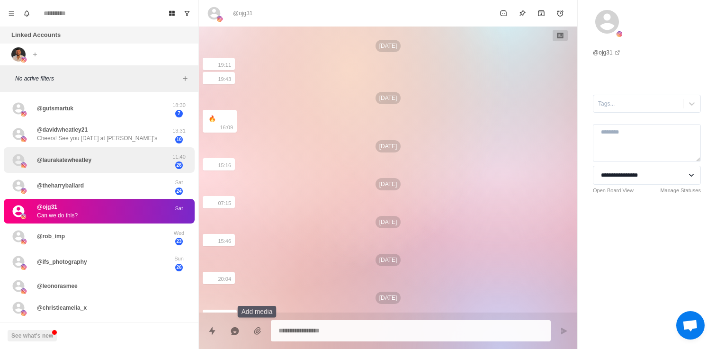
click at [110, 158] on div "@laurakatewheatley" at bounding box center [89, 160] width 156 height 18
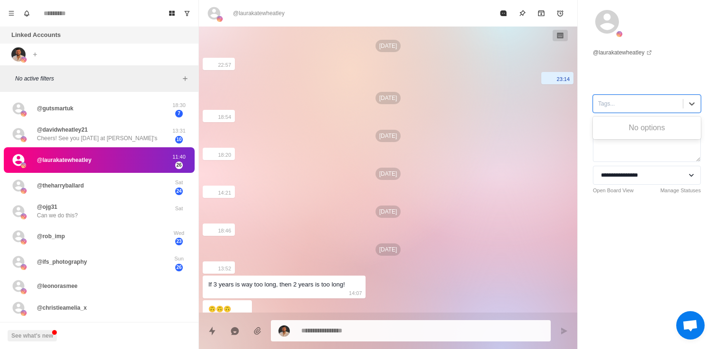
click at [639, 106] on div at bounding box center [638, 104] width 80 height 10
click at [695, 54] on div "**********" at bounding box center [647, 118] width 138 height 236
click at [629, 182] on select "**********" at bounding box center [647, 175] width 108 height 19
click at [172, 11] on icon "Board View" at bounding box center [172, 13] width 6 height 5
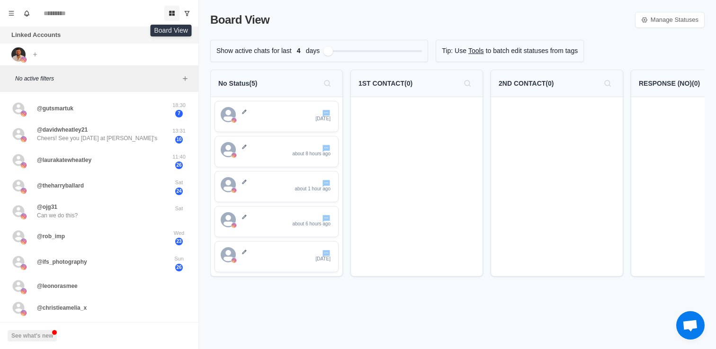
click at [173, 14] on icon "Board View" at bounding box center [172, 13] width 6 height 5
click at [46, 337] on button "See what's new" at bounding box center [32, 335] width 49 height 11
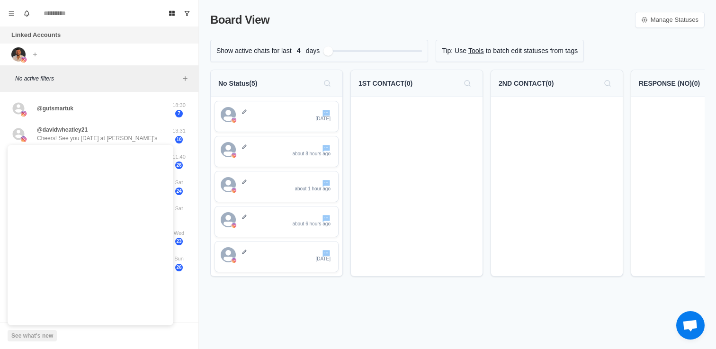
click at [135, 35] on div "Linked Accounts" at bounding box center [99, 35] width 198 height 17
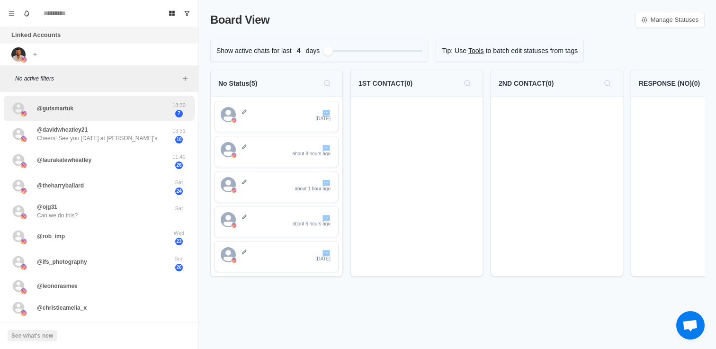
click at [57, 116] on div "@gutsmartuk" at bounding box center [89, 108] width 156 height 18
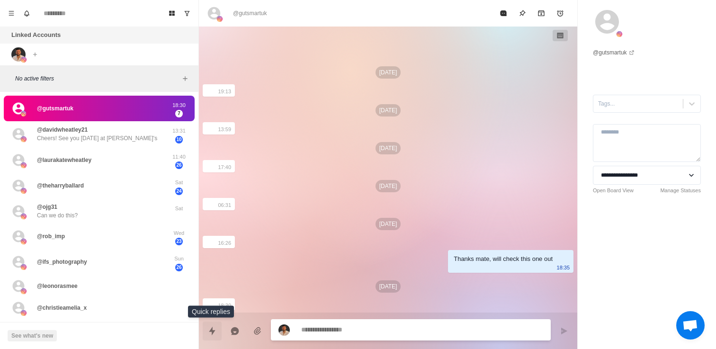
click at [215, 333] on icon "Quick replies" at bounding box center [211, 330] width 9 height 9
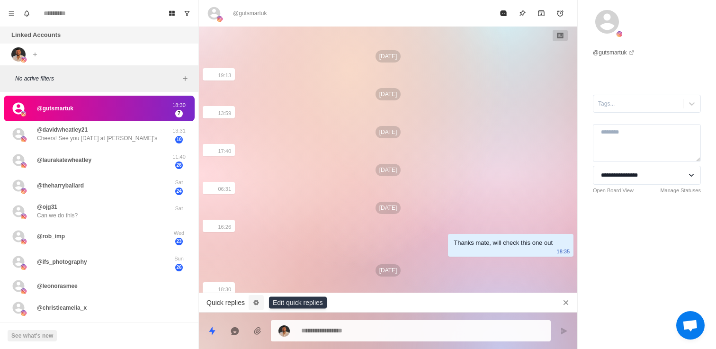
click at [255, 302] on icon "Edit quick replies" at bounding box center [256, 302] width 6 height 5
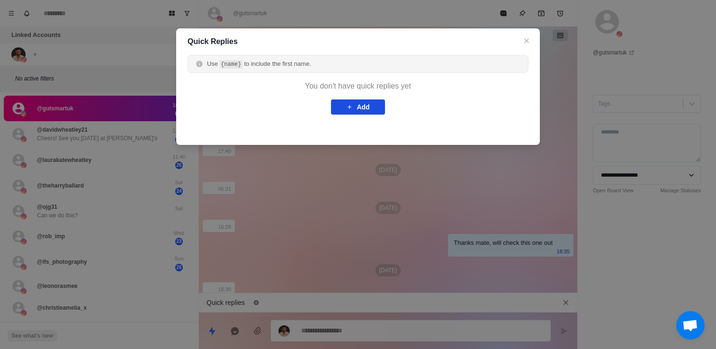
click at [347, 105] on icon "button" at bounding box center [349, 107] width 7 height 7
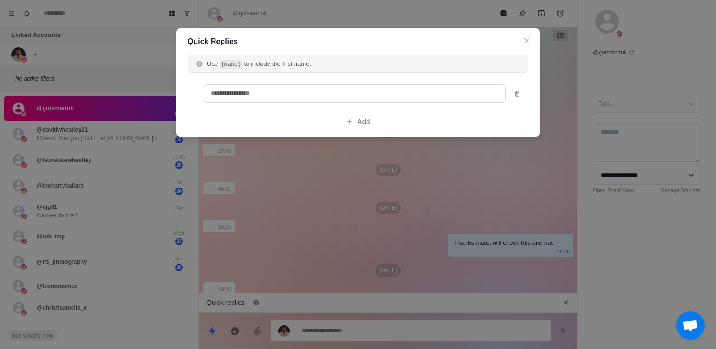
click at [315, 94] on textarea at bounding box center [354, 93] width 303 height 18
click at [528, 44] on button "Close" at bounding box center [526, 40] width 11 height 11
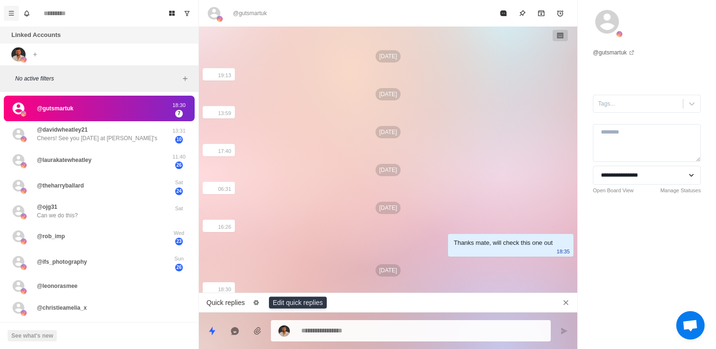
click at [13, 14] on icon "Menu" at bounding box center [11, 13] width 7 height 7
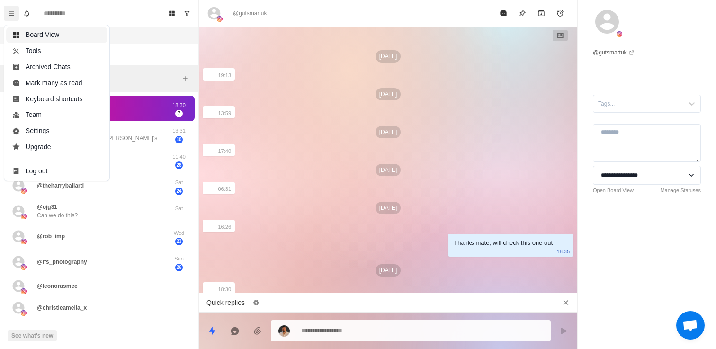
click at [37, 32] on button "Board View" at bounding box center [56, 35] width 101 height 16
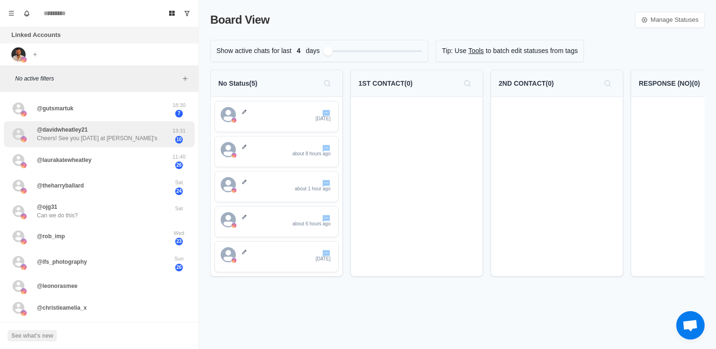
click at [136, 135] on div "@davidwheatley21 Cheers! See you Thursday at Rudy's" at bounding box center [89, 134] width 156 height 18
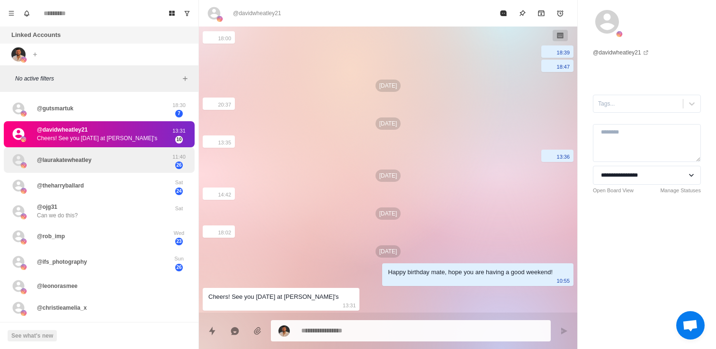
click at [116, 163] on div "@laurakatewheatley" at bounding box center [89, 160] width 156 height 18
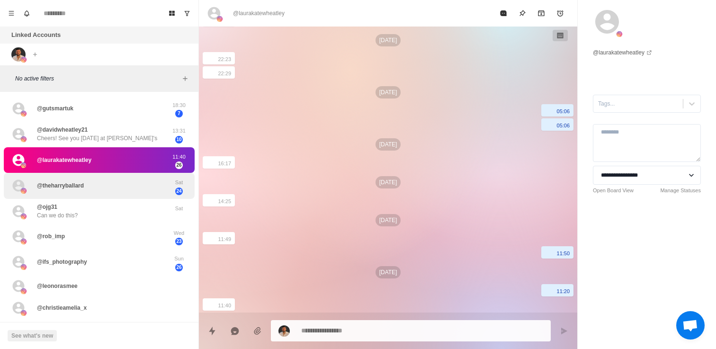
click at [115, 190] on div "@theharryballard" at bounding box center [89, 186] width 156 height 18
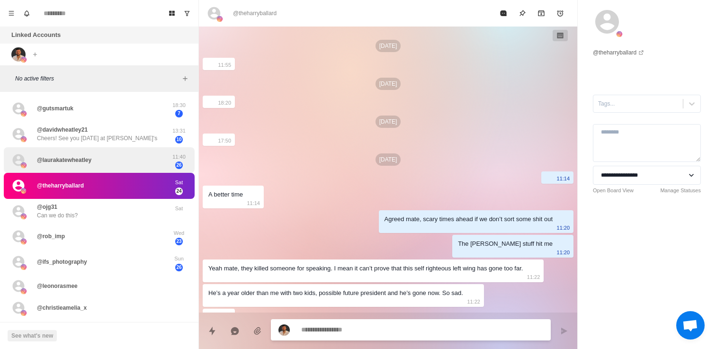
scroll to position [372, 0]
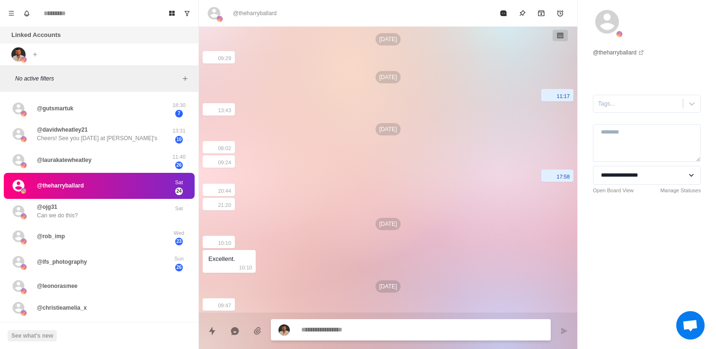
click at [116, 174] on div "@theharryballard Sat 24" at bounding box center [99, 186] width 191 height 26
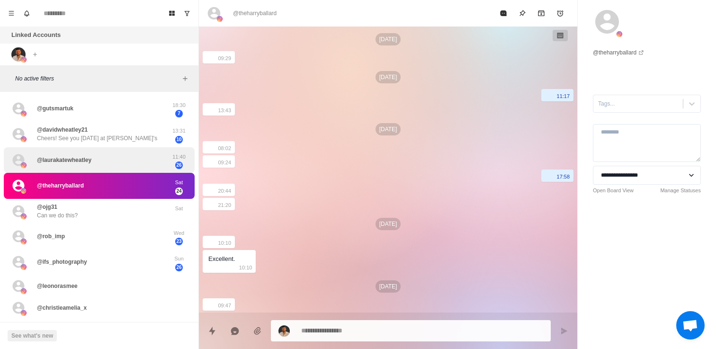
click at [180, 165] on span "26" at bounding box center [179, 166] width 8 height 8
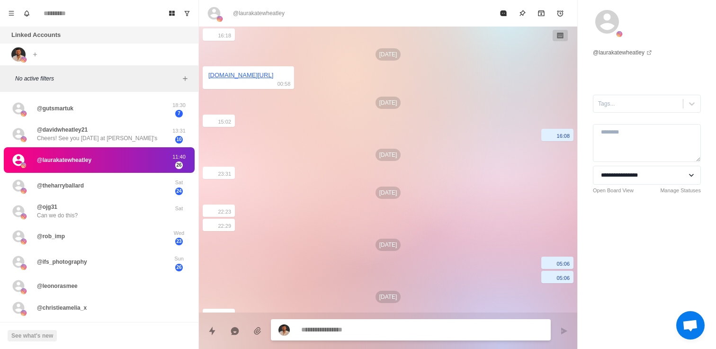
scroll to position [525, 0]
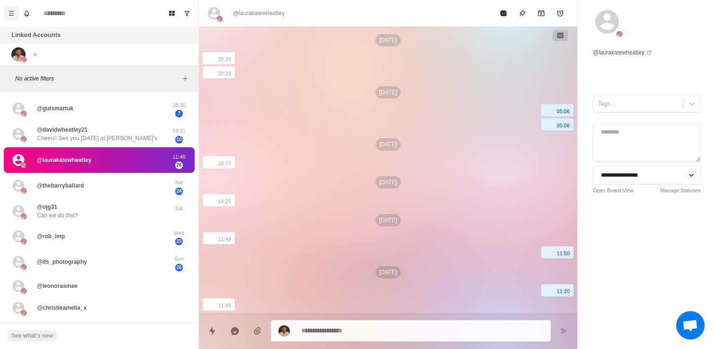
click at [10, 12] on icon "Menu" at bounding box center [11, 13] width 7 height 7
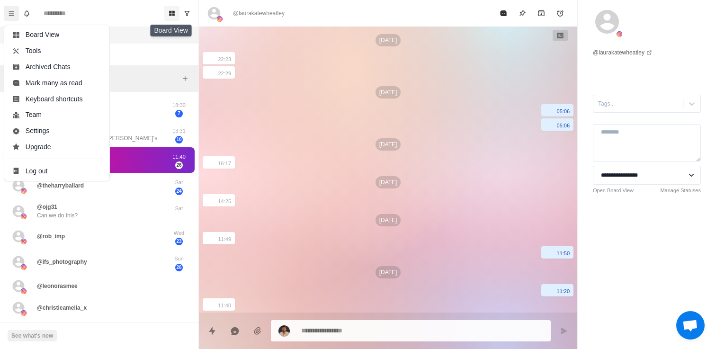
click at [168, 15] on button "Board View" at bounding box center [171, 13] width 15 height 15
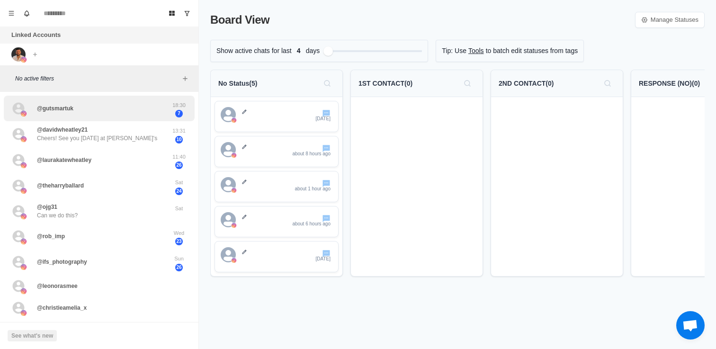
click at [110, 108] on div "@gutsmartuk" at bounding box center [89, 108] width 156 height 18
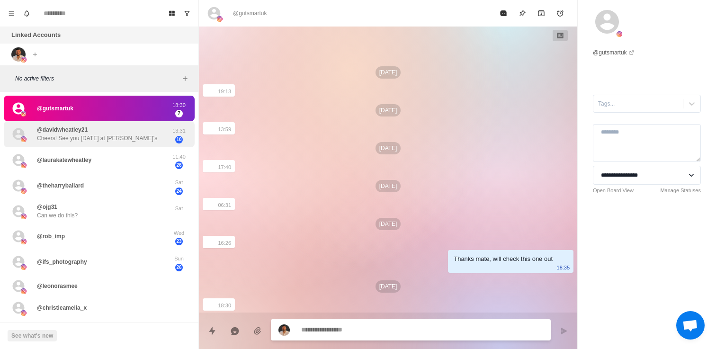
click at [78, 134] on p "Cheers! See you [DATE] at [PERSON_NAME]'s" at bounding box center [97, 138] width 120 height 9
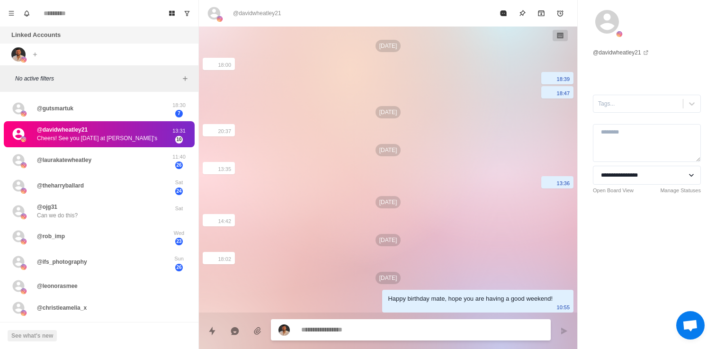
scroll to position [27, 0]
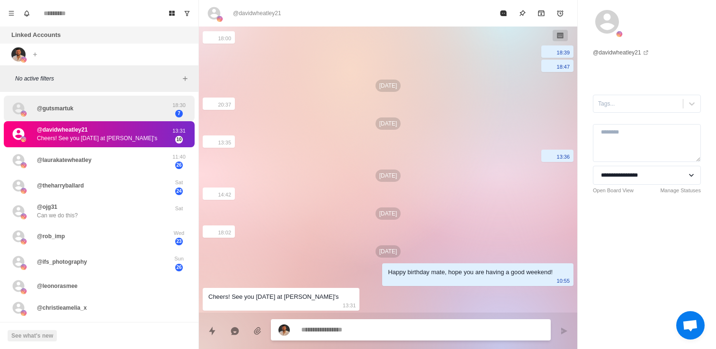
click at [84, 108] on div "@gutsmartuk" at bounding box center [89, 108] width 156 height 18
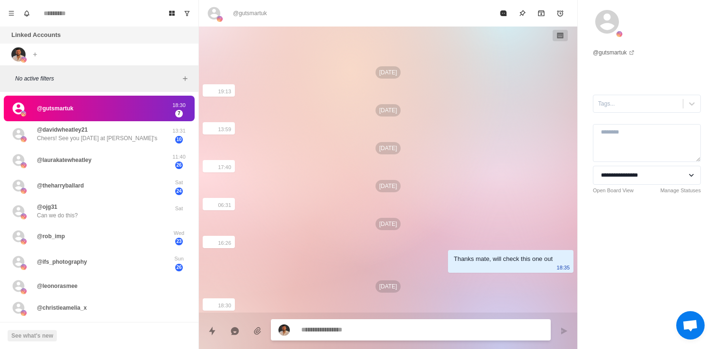
scroll to position [0, 0]
type textarea "*"
click at [12, 14] on icon "Menu" at bounding box center [11, 13] width 7 height 7
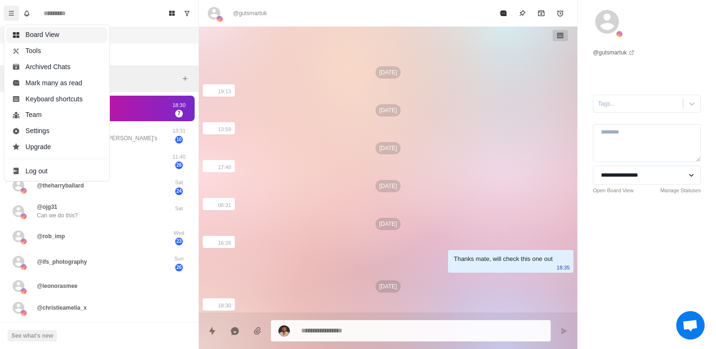
click at [56, 40] on button "Board View" at bounding box center [56, 35] width 101 height 16
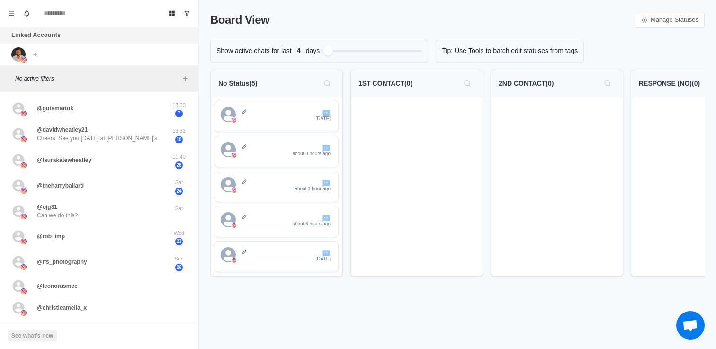
click at [243, 85] on p "No Status ( 5 )" at bounding box center [237, 84] width 39 height 10
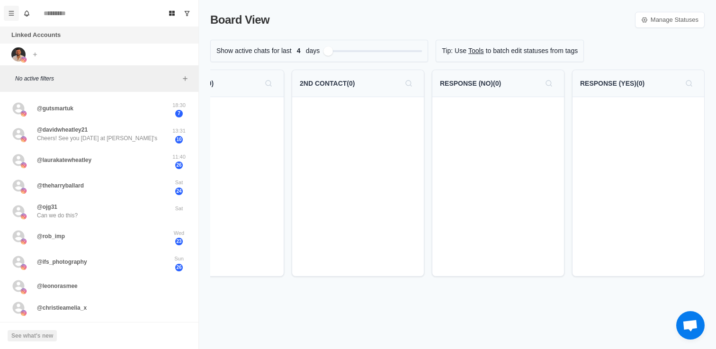
click at [9, 15] on icon "Menu" at bounding box center [11, 13] width 7 height 7
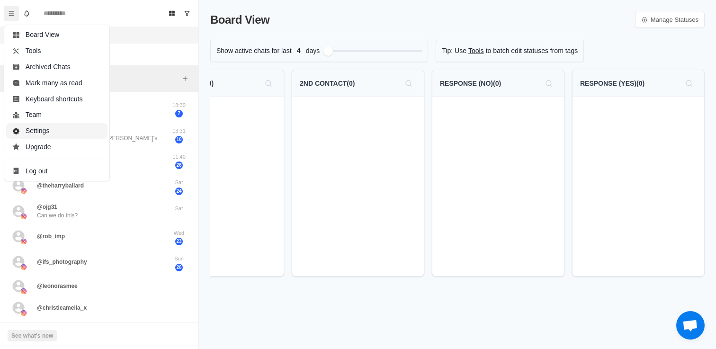
click at [35, 131] on button "Settings" at bounding box center [56, 131] width 101 height 16
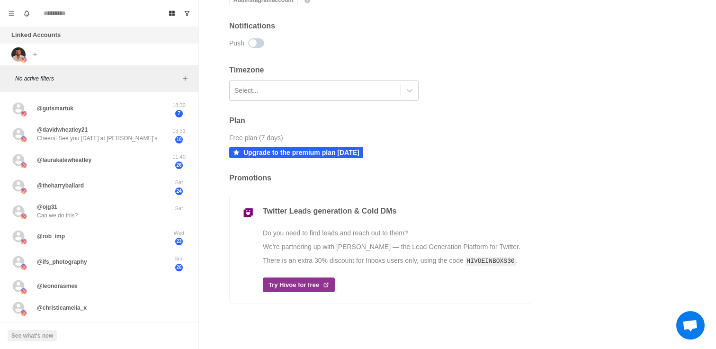
scroll to position [207, 0]
click at [260, 154] on p "Upgrade to the premium plan today" at bounding box center [301, 152] width 116 height 8
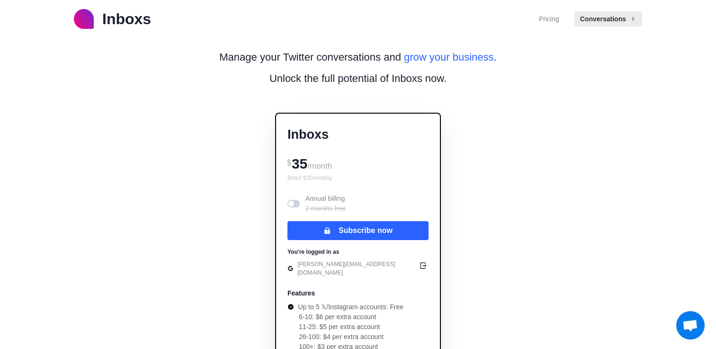
click at [91, 18] on img at bounding box center [84, 19] width 20 height 20
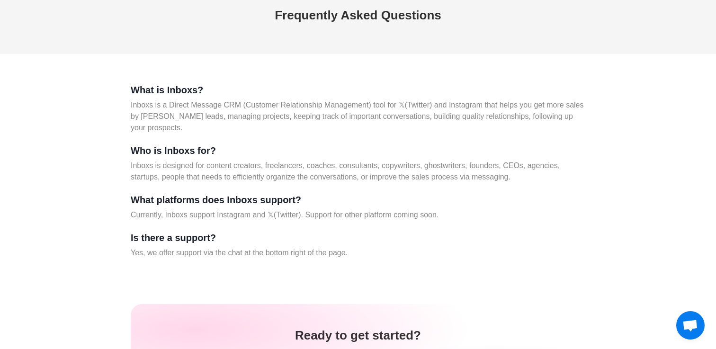
scroll to position [3937, 0]
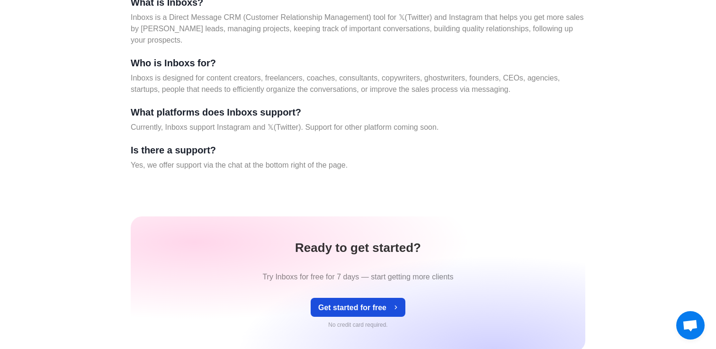
click at [337, 313] on button "Get started for free" at bounding box center [358, 307] width 95 height 19
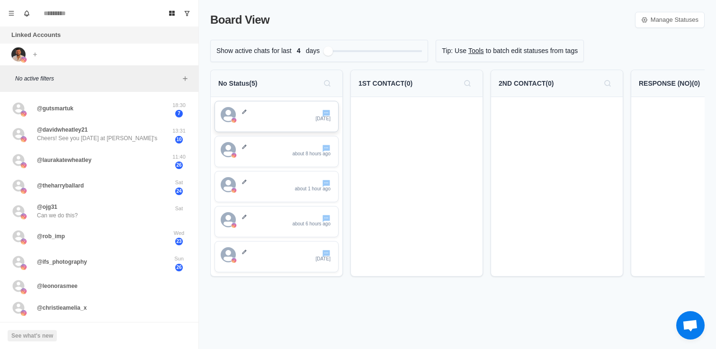
click at [245, 115] on div "[DATE]" at bounding box center [287, 115] width 91 height 17
click at [243, 111] on icon at bounding box center [245, 112] width 6 height 6
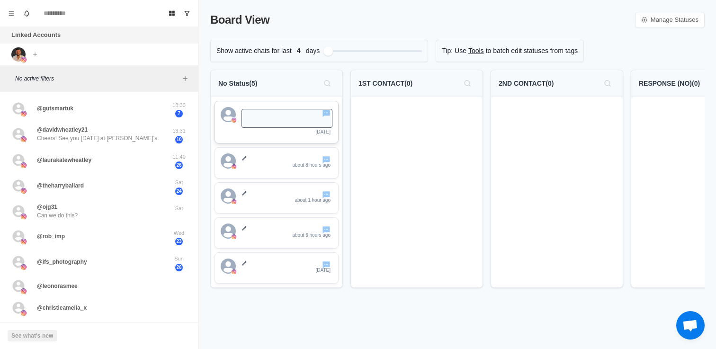
click at [231, 109] on icon "avatar" at bounding box center [228, 114] width 15 height 15
click at [238, 132] on div "[DATE]" at bounding box center [277, 122] width 112 height 30
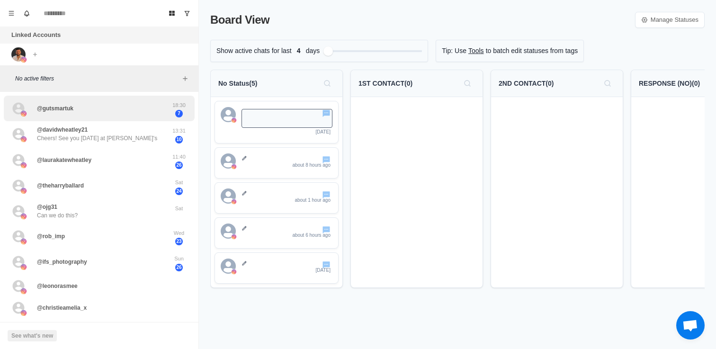
click at [109, 106] on div "@gutsmartuk" at bounding box center [89, 108] width 156 height 18
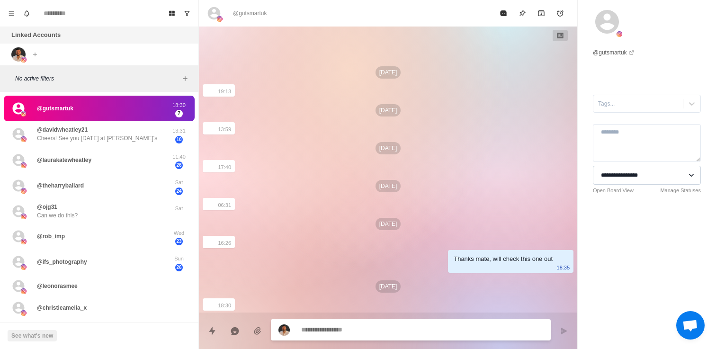
type textarea "*"
click at [641, 174] on select "**********" at bounding box center [647, 175] width 108 height 19
click at [648, 100] on div at bounding box center [638, 104] width 80 height 10
click at [640, 128] on div "No options" at bounding box center [647, 127] width 108 height 19
click at [611, 102] on div at bounding box center [638, 104] width 80 height 10
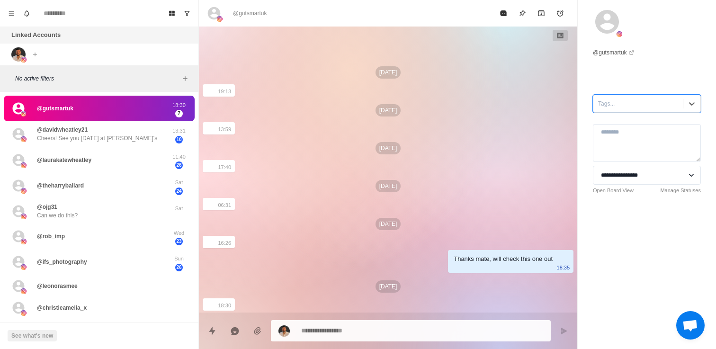
click at [611, 102] on div at bounding box center [638, 104] width 80 height 10
type input "**"
type textarea "*"
type input "*"
click at [677, 62] on div "**********" at bounding box center [647, 118] width 138 height 236
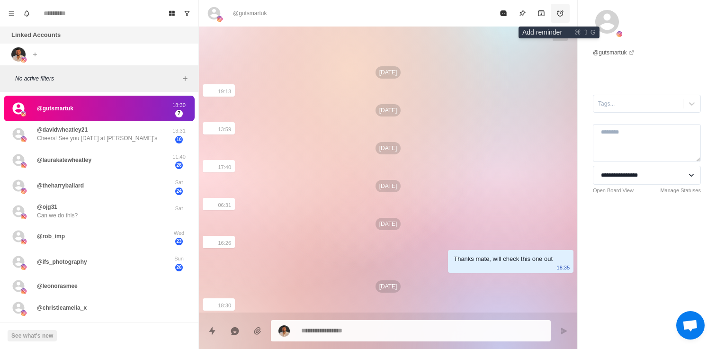
click at [564, 14] on button "Add reminder" at bounding box center [560, 13] width 19 height 19
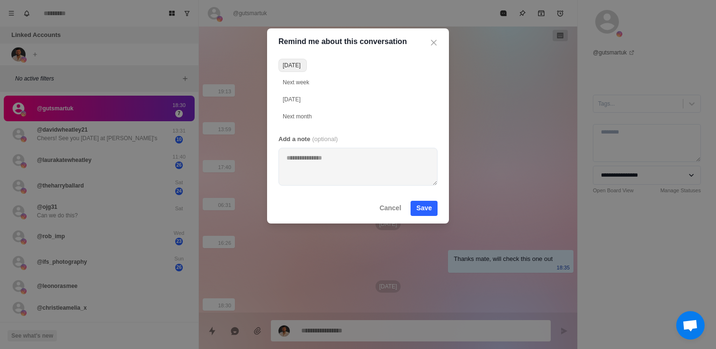
click at [301, 63] on div "[DATE]" at bounding box center [292, 65] width 18 height 9
click at [433, 45] on icon "Close" at bounding box center [434, 43] width 6 height 6
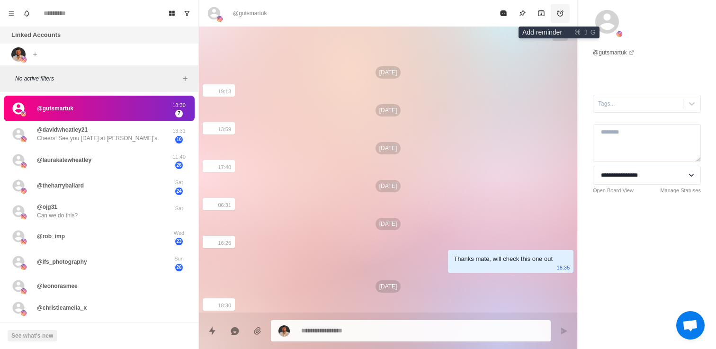
click at [561, 12] on icon "Add reminder" at bounding box center [561, 13] width 8 height 8
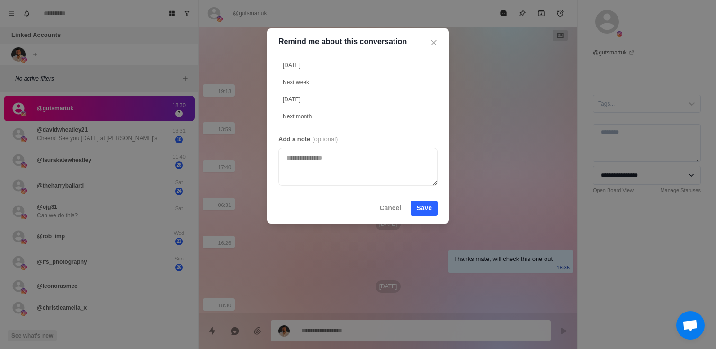
click at [325, 156] on textarea at bounding box center [358, 167] width 159 height 38
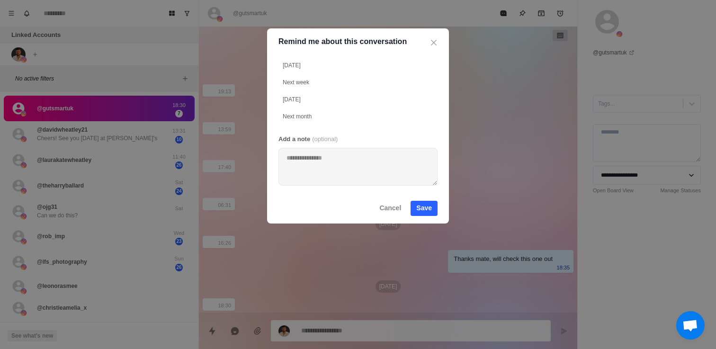
click at [313, 138] on p "(optional)" at bounding box center [325, 139] width 26 height 9
click at [332, 143] on p "(optional)" at bounding box center [325, 139] width 26 height 9
click at [436, 44] on icon "Close" at bounding box center [434, 43] width 6 height 6
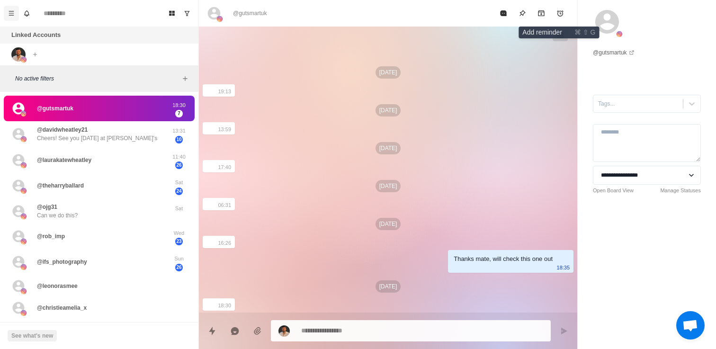
click at [8, 15] on icon "Menu" at bounding box center [11, 13] width 7 height 7
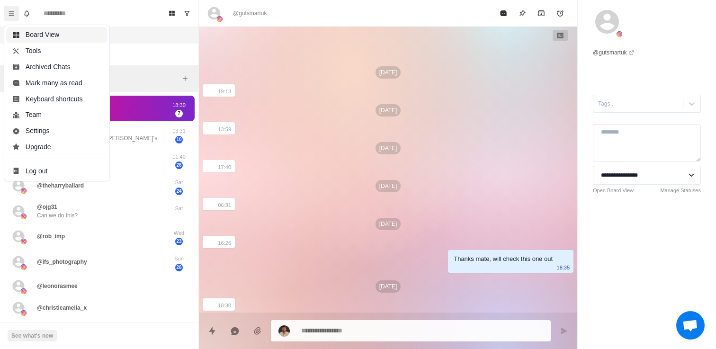
type textarea "*"
click at [31, 38] on button "Board View" at bounding box center [56, 35] width 101 height 16
